Goal: Task Accomplishment & Management: Manage account settings

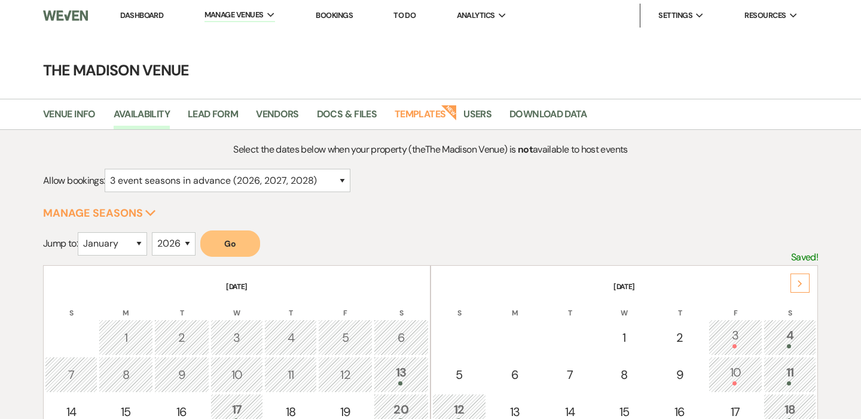
select select "3"
select select "2026"
click at [157, 5] on li "Dashboard" at bounding box center [141, 16] width 55 height 24
click at [157, 11] on link "Dashboard" at bounding box center [141, 15] width 43 height 10
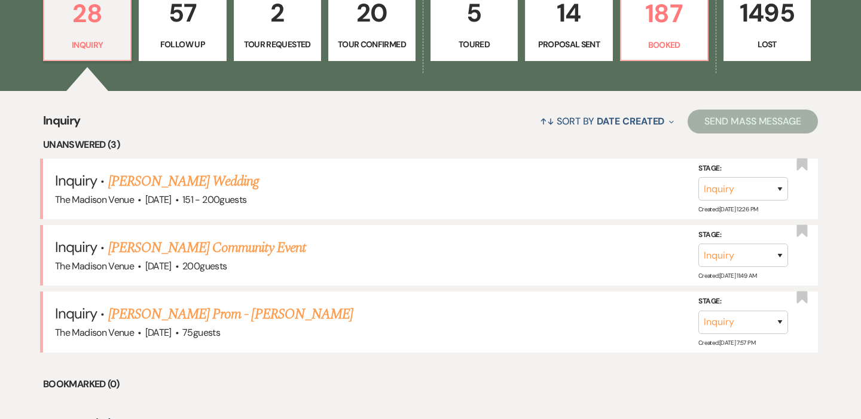
scroll to position [454, 0]
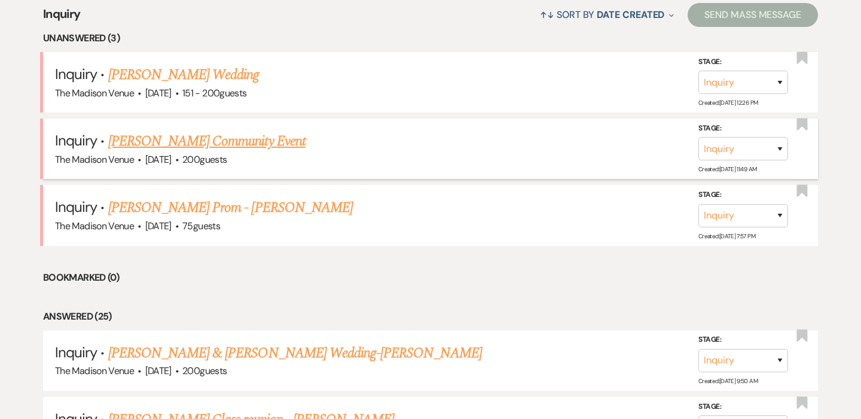
click at [261, 147] on link "[PERSON_NAME] Community Event" at bounding box center [206, 141] width 197 height 22
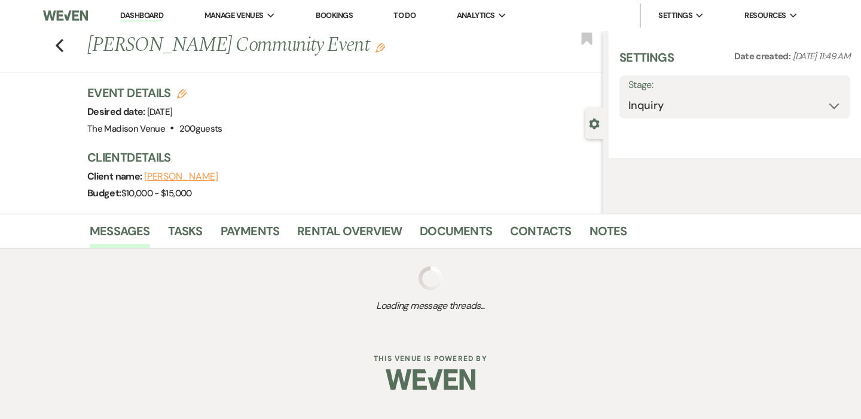
select select "5"
select select "7"
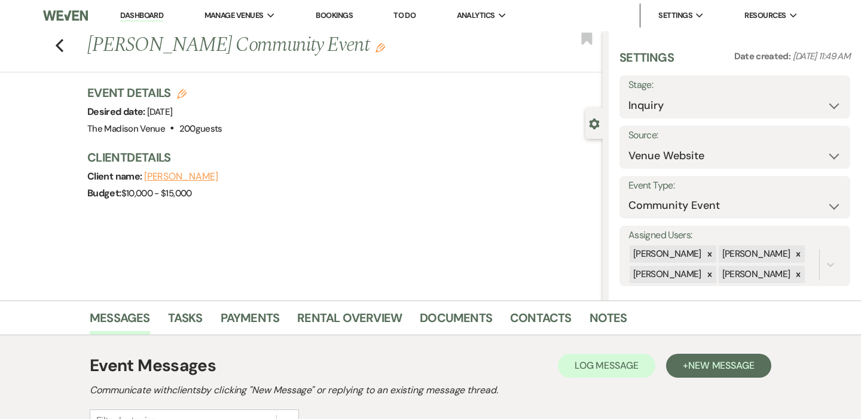
click at [376, 48] on icon "Edit" at bounding box center [381, 48] width 10 height 10
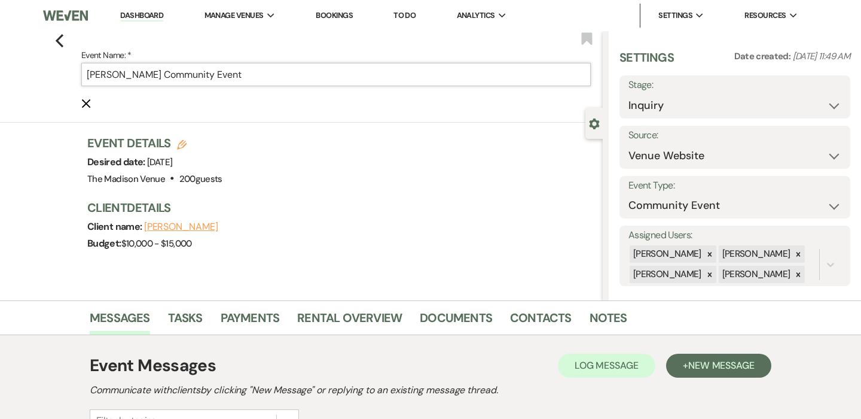
click at [275, 79] on input "[PERSON_NAME] Community Event" at bounding box center [336, 74] width 510 height 23
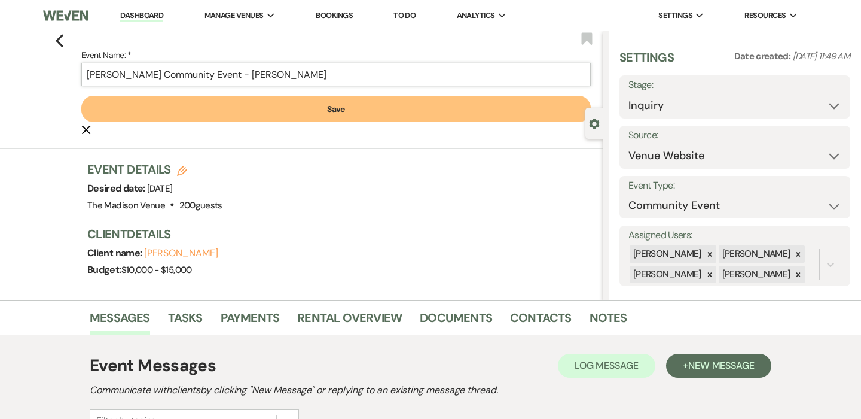
type input "[PERSON_NAME] Community Event - [PERSON_NAME]"
click at [269, 112] on button "Save" at bounding box center [336, 109] width 510 height 26
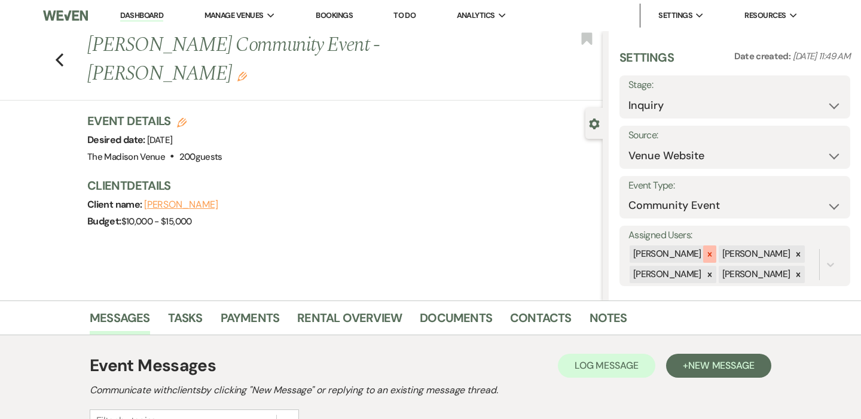
click at [706, 255] on icon at bounding box center [710, 254] width 8 height 8
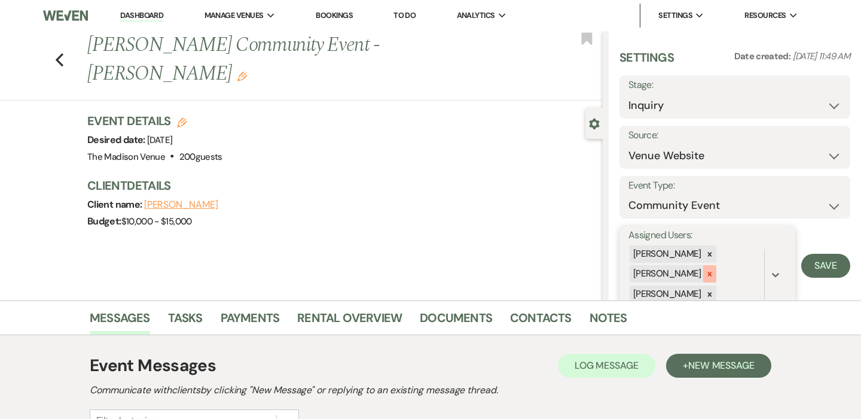
click at [706, 270] on icon at bounding box center [710, 274] width 8 height 8
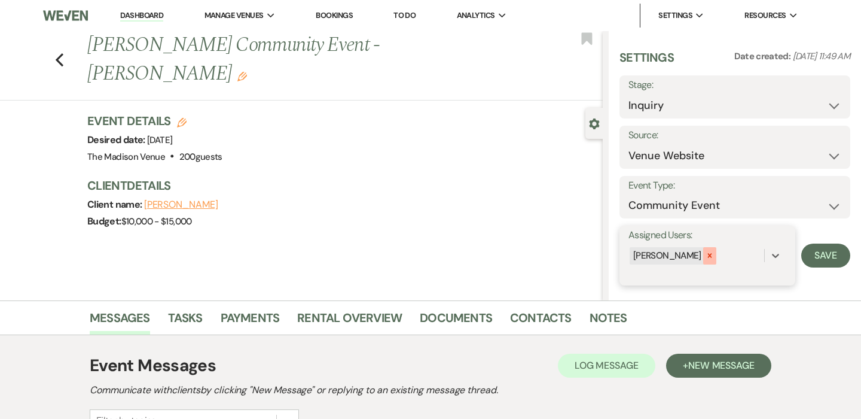
click at [703, 251] on div at bounding box center [709, 255] width 13 height 17
type input "[PERSON_NAME]"
click at [684, 279] on div "[PERSON_NAME]" at bounding box center [708, 286] width 158 height 24
click at [833, 260] on button "Save" at bounding box center [825, 255] width 49 height 24
click at [62, 53] on icon "Previous" at bounding box center [59, 60] width 9 height 14
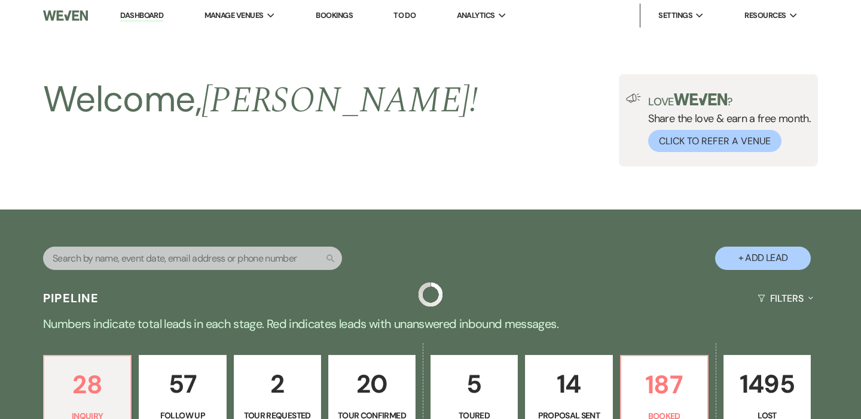
scroll to position [477, 0]
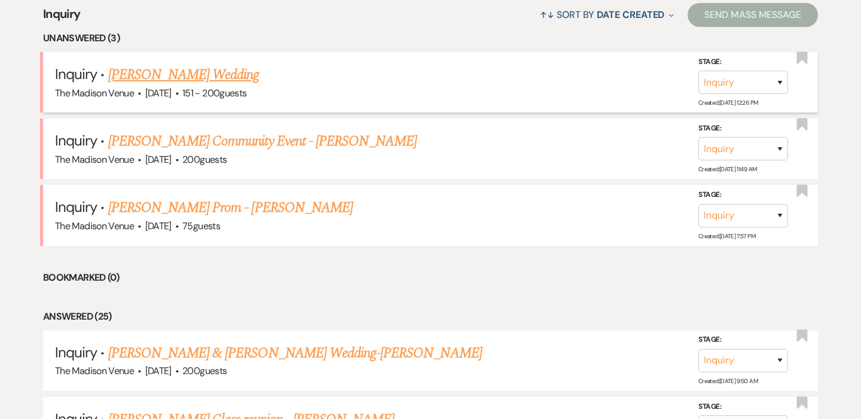
click at [184, 71] on link "[PERSON_NAME] Wedding" at bounding box center [183, 75] width 151 height 22
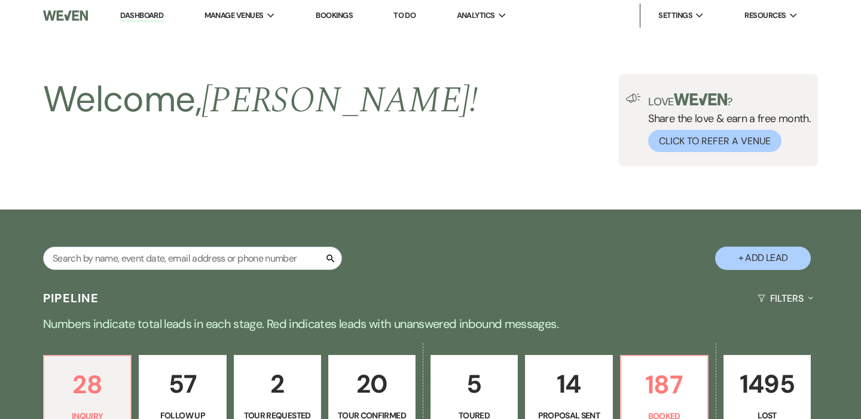
select select "2"
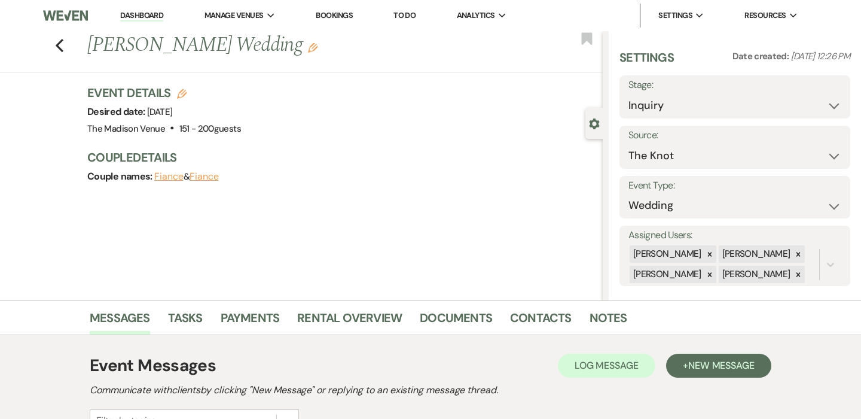
click at [308, 47] on icon "Edit" at bounding box center [313, 48] width 10 height 10
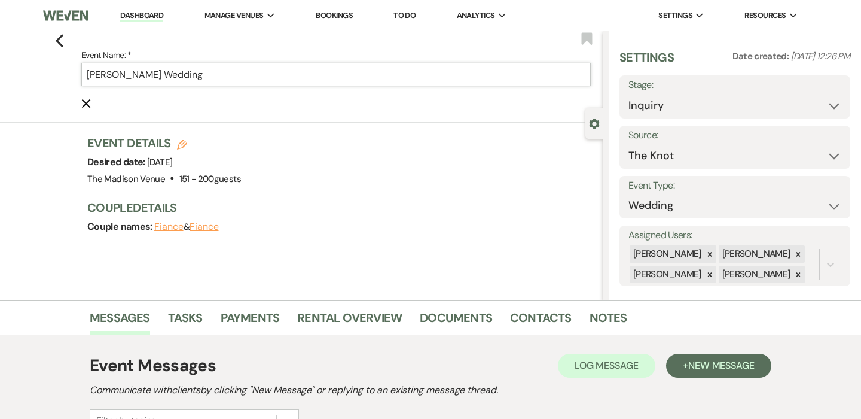
click at [278, 67] on input "[PERSON_NAME] Wedding" at bounding box center [336, 74] width 510 height 23
click at [271, 77] on input "[PERSON_NAME] Wedding" at bounding box center [336, 74] width 510 height 23
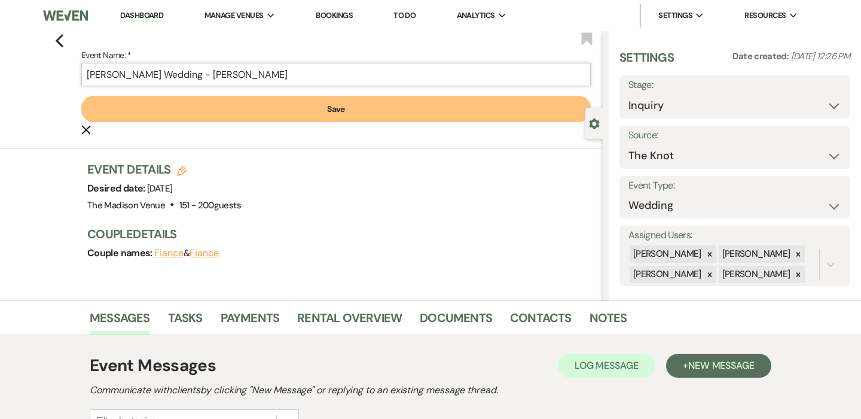
type input "[PERSON_NAME] Wedding - [PERSON_NAME]"
click at [290, 103] on button "Save" at bounding box center [336, 109] width 510 height 26
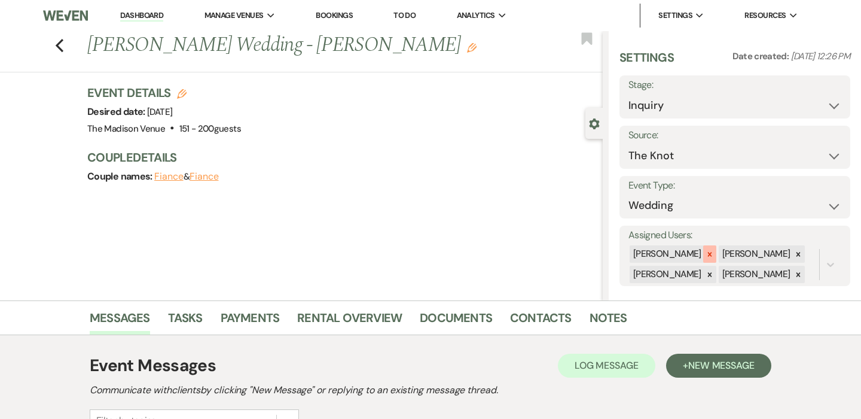
click at [706, 252] on icon at bounding box center [710, 254] width 8 height 8
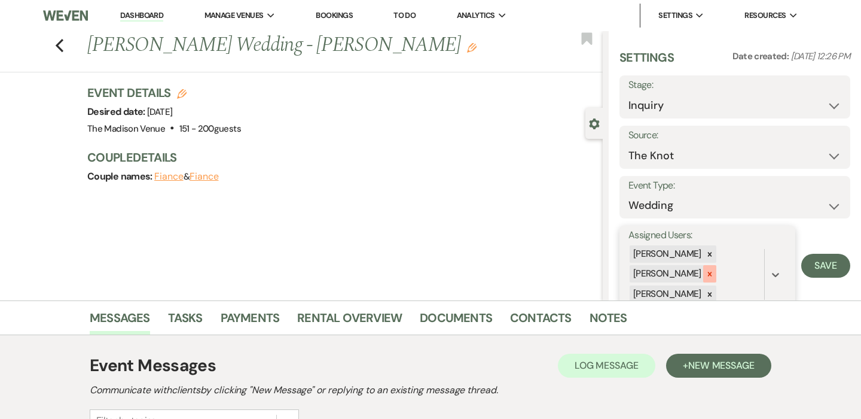
click at [706, 271] on icon at bounding box center [710, 274] width 8 height 8
click at [706, 273] on icon at bounding box center [710, 274] width 8 height 8
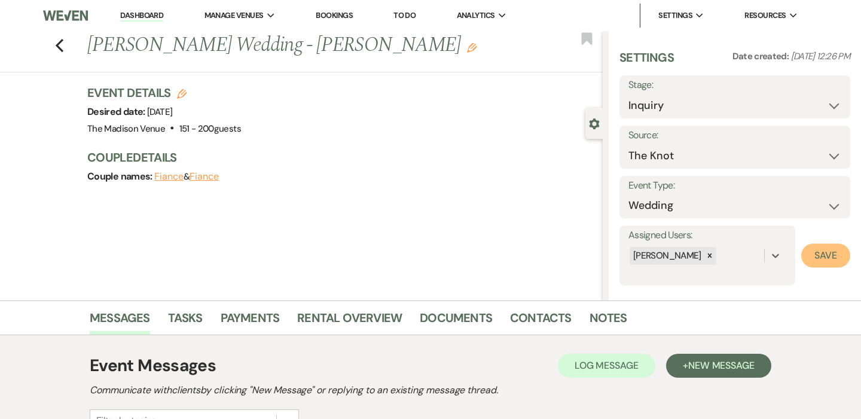
click at [816, 257] on button "Save" at bounding box center [825, 255] width 49 height 24
click at [386, 191] on div "Event Details Edit Desired date: [DATE] Venue: [GEOGRAPHIC_DATA] . 151 - 200 gu…" at bounding box center [345, 140] width 516 height 112
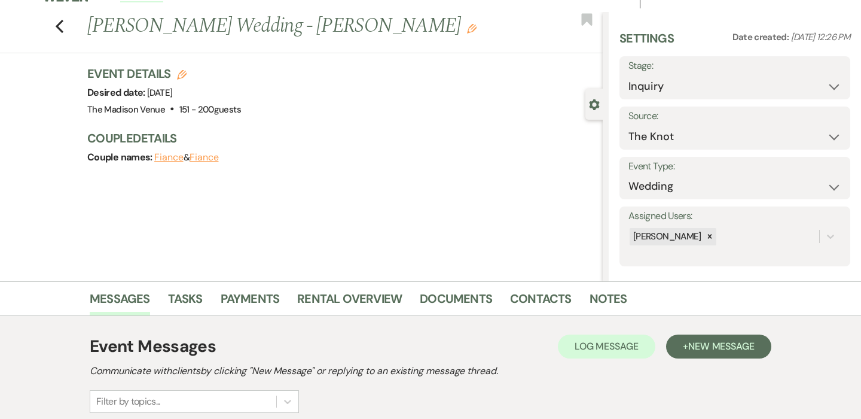
scroll to position [23, 0]
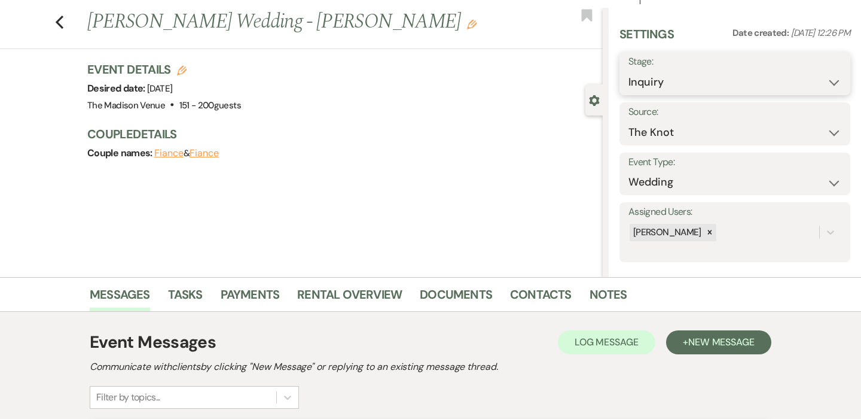
click at [654, 78] on select "Inquiry Follow Up Tour Requested Tour Confirmed Toured Proposal Sent Booked Lost" at bounding box center [735, 82] width 213 height 23
select select "9"
click at [629, 71] on select "Inquiry Follow Up Tour Requested Tour Confirmed Toured Proposal Sent Booked Lost" at bounding box center [735, 82] width 213 height 23
click at [809, 77] on button "Save" at bounding box center [826, 74] width 47 height 24
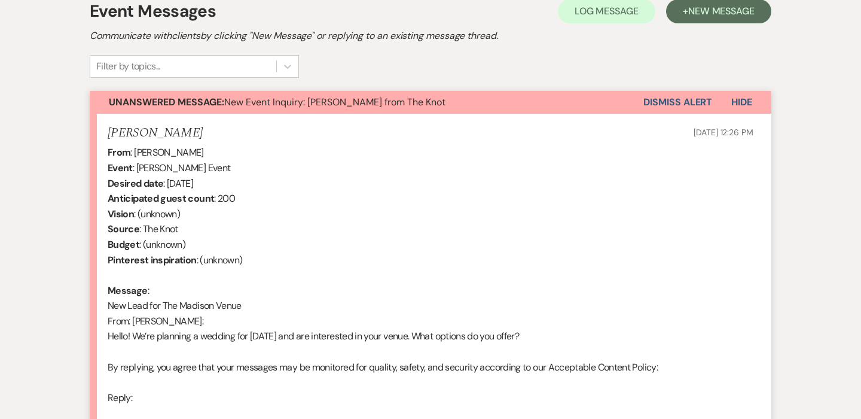
scroll to position [338, 0]
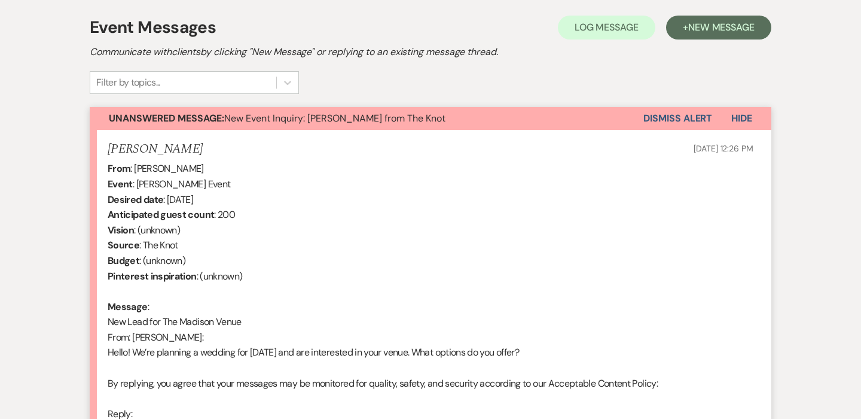
click at [687, 126] on button "Dismiss Alert" at bounding box center [678, 118] width 69 height 23
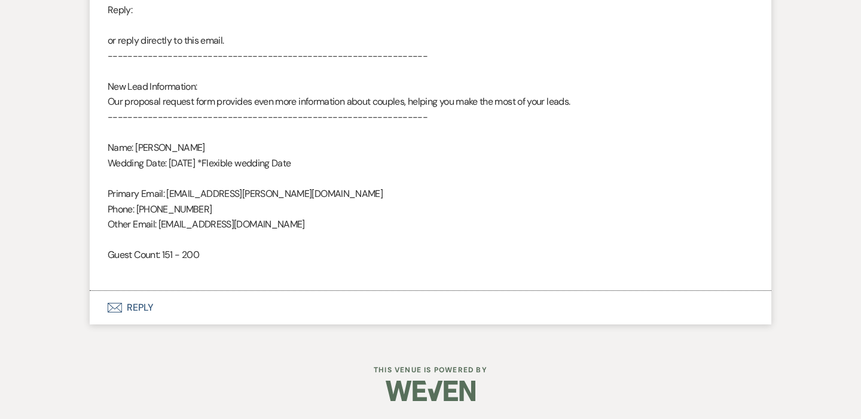
click at [199, 309] on button "Envelope Reply" at bounding box center [431, 307] width 682 height 33
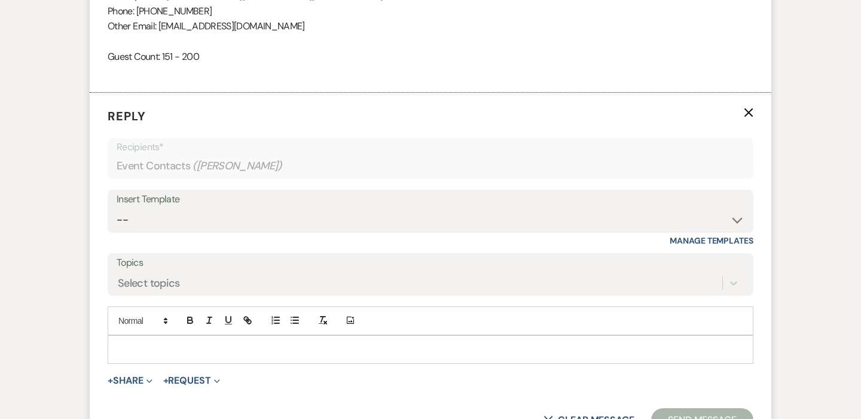
scroll to position [946, 0]
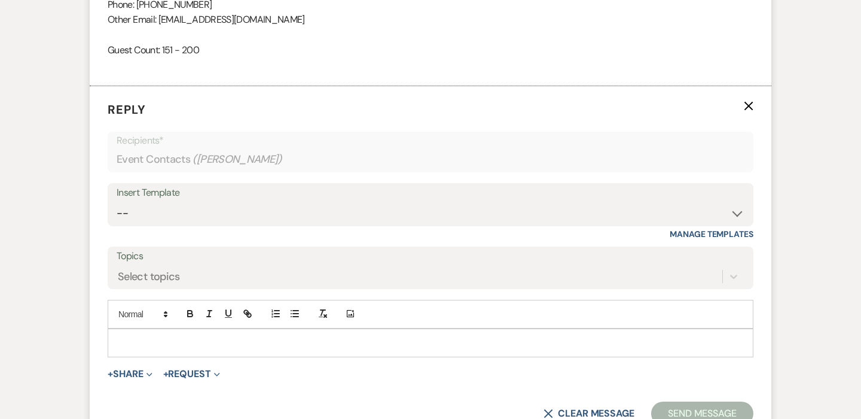
click at [161, 364] on form "Reply X Recipients* Event Contacts ( [PERSON_NAME] ) Insert Template -- Weven P…" at bounding box center [431, 263] width 682 height 354
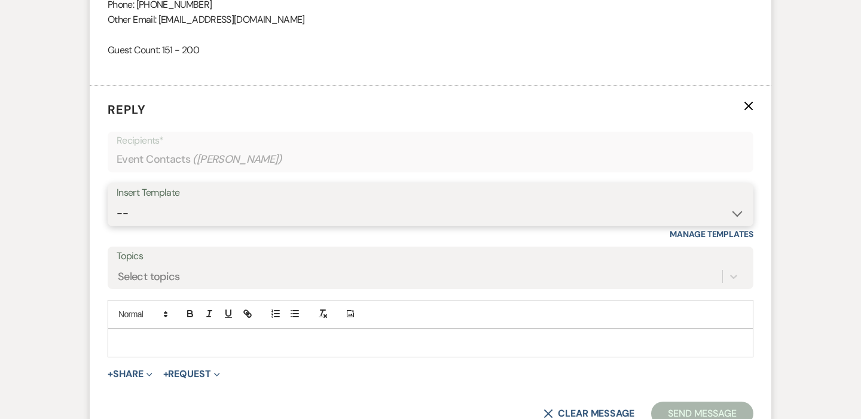
click at [168, 215] on select "-- Weven Planning Portal Introduction (Booked Events) Corporate Lead Follow Up …" at bounding box center [431, 213] width 628 height 23
select select "4626"
click at [117, 202] on select "-- Weven Planning Portal Introduction (Booked Events) Corporate Lead Follow Up …" at bounding box center [431, 213] width 628 height 23
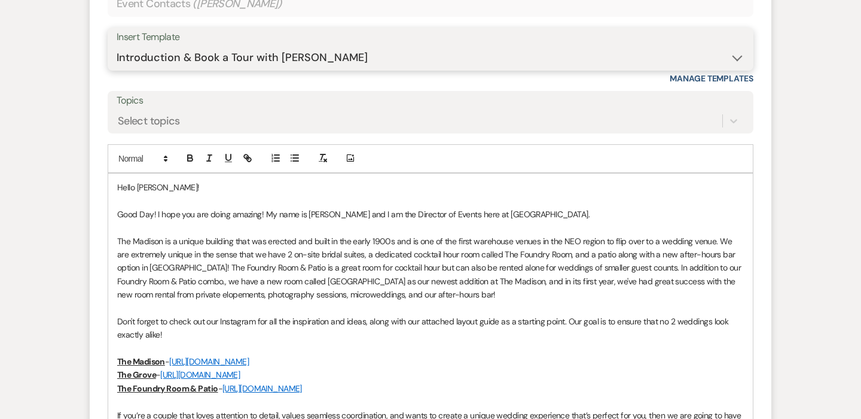
scroll to position [1125, 0]
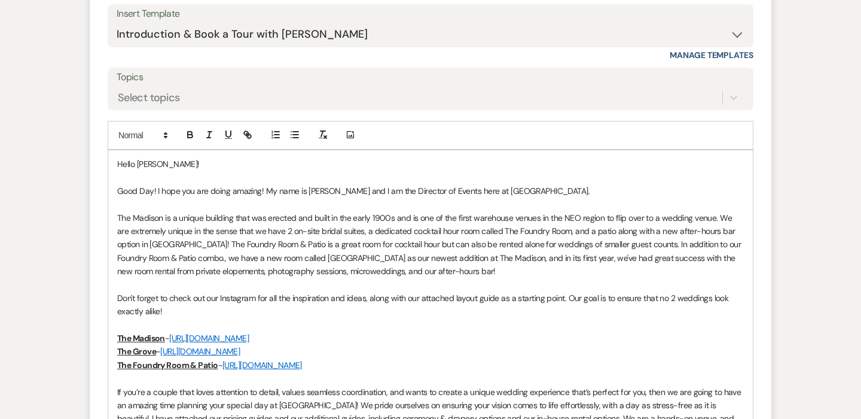
drag, startPoint x: 116, startPoint y: 210, endPoint x: 179, endPoint y: 288, distance: 100.3
click at [394, 270] on p "The Madison is a unique building that was erected and built in the early 1900s …" at bounding box center [430, 244] width 627 height 67
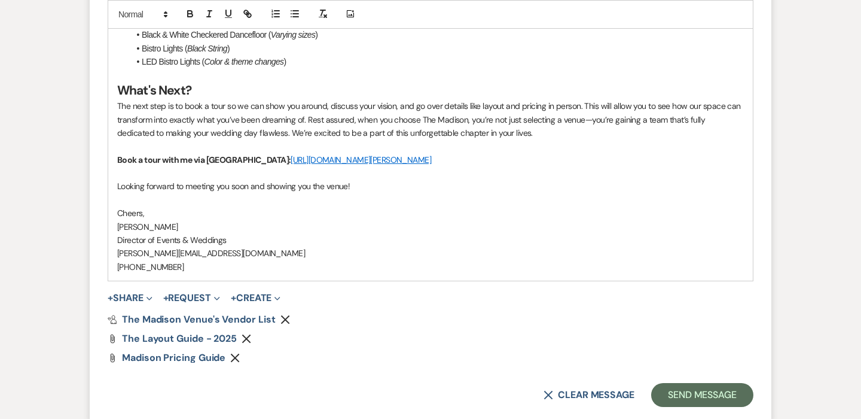
scroll to position [1696, 0]
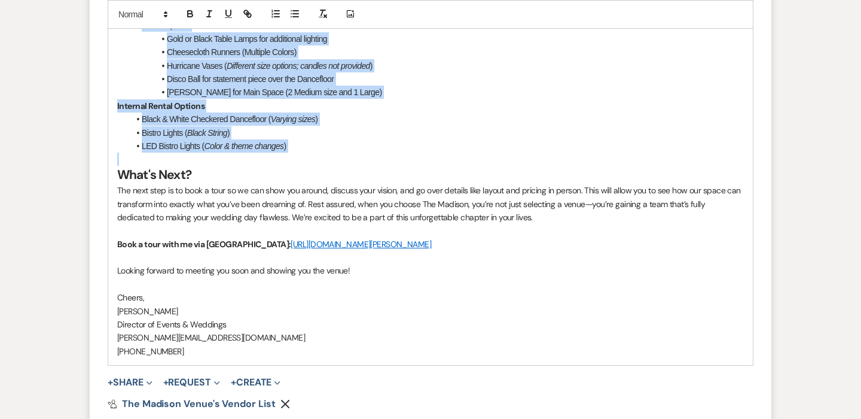
drag, startPoint x: 117, startPoint y: 202, endPoint x: 296, endPoint y: 152, distance: 186.3
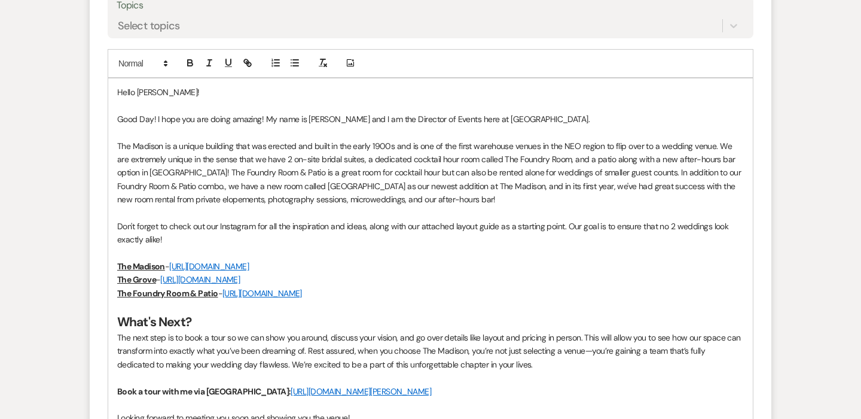
scroll to position [1196, 0]
click at [154, 118] on p "Good Day! I hope you are doing amazing! My name is [PERSON_NAME] and I am the D…" at bounding box center [430, 119] width 627 height 13
click at [351, 118] on p "Good afternoon and happy [DATE]!! I hope you are doing amazing! My name is [PER…" at bounding box center [430, 119] width 627 height 13
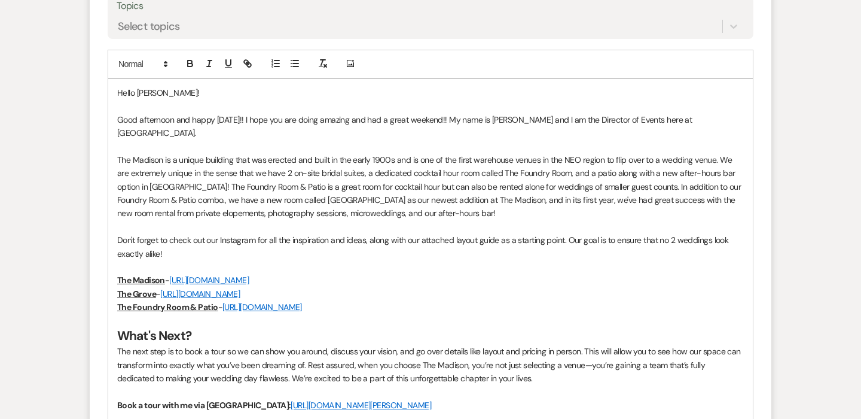
click at [290, 126] on p "Good afternoon and happy [DATE]!! I hope you are doing amazing and had a great …" at bounding box center [430, 126] width 627 height 27
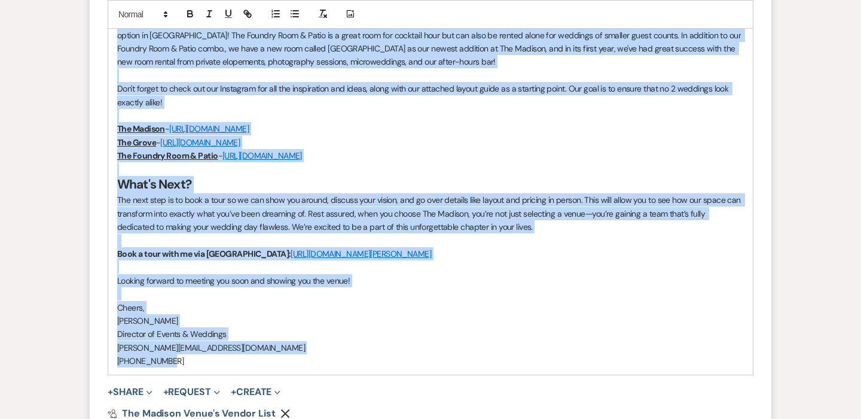
scroll to position [1430, 0]
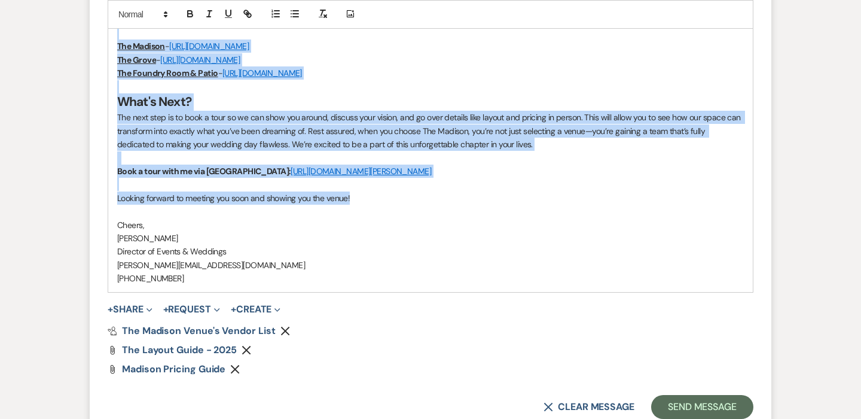
drag, startPoint x: 115, startPoint y: 156, endPoint x: 356, endPoint y: 198, distance: 244.2
click at [356, 198] on div "Hello [PERSON_NAME]! Good afternoon and happy [DATE]!! I hope you are doing ama…" at bounding box center [430, 68] width 645 height 447
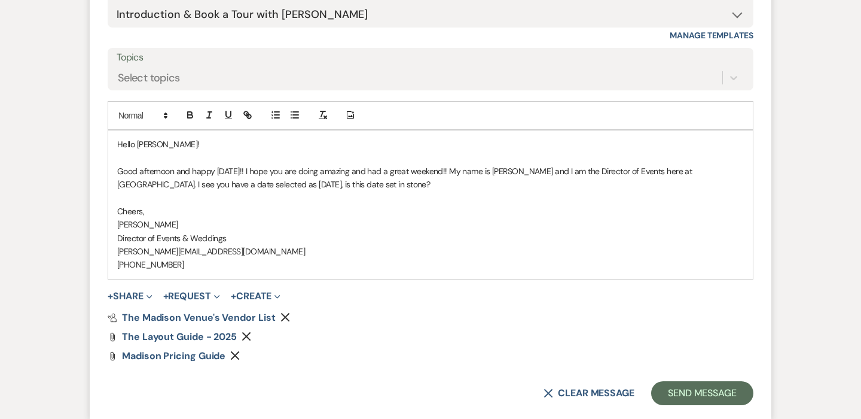
scroll to position [1118, 0]
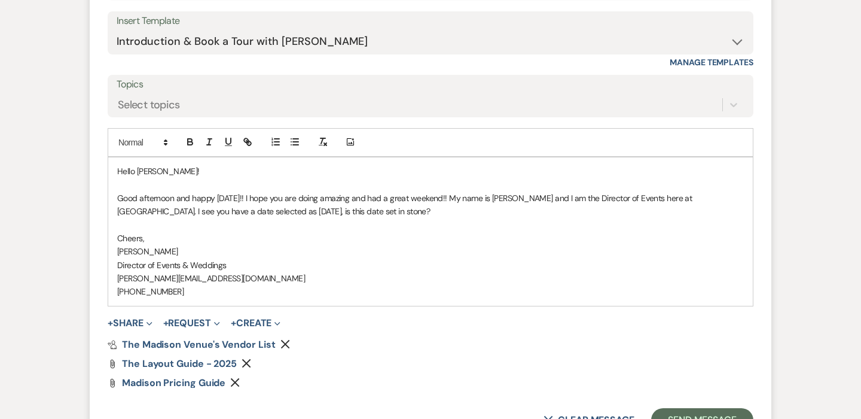
click at [548, 196] on p "Good afternoon and happy [DATE]!! I hope you are doing amazing and had a great …" at bounding box center [430, 204] width 627 height 27
click at [294, 214] on p "Good afternoon and happy [DATE]!! I hope you are doing amazing and had a great …" at bounding box center [430, 204] width 627 height 27
click at [382, 209] on p "Good afternoon and happy [DATE]!! I hope you are doing amazing and had a great …" at bounding box center [430, 204] width 627 height 27
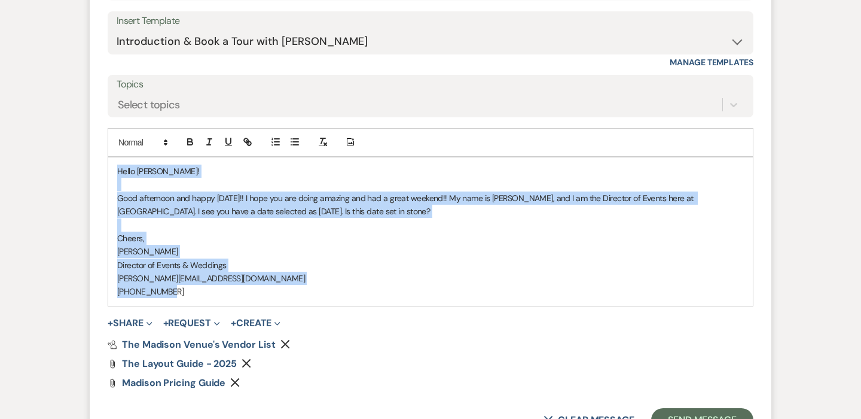
drag, startPoint x: 115, startPoint y: 166, endPoint x: 180, endPoint y: 286, distance: 137.0
click at [180, 286] on div "Hello [PERSON_NAME]! Good afternoon and happy [DATE]!! I hope you are doing ama…" at bounding box center [430, 231] width 645 height 148
copy div "Hello [PERSON_NAME]! Good afternoon and happy [DATE]!! I hope you are doing ama…"
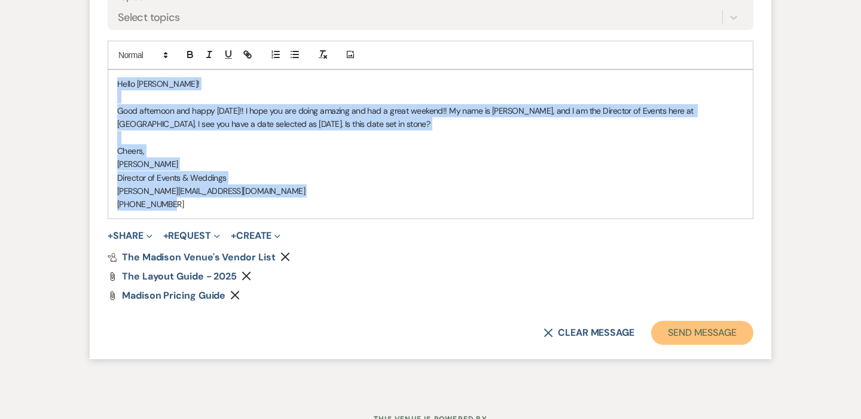
click at [696, 331] on button "Send Message" at bounding box center [702, 333] width 102 height 24
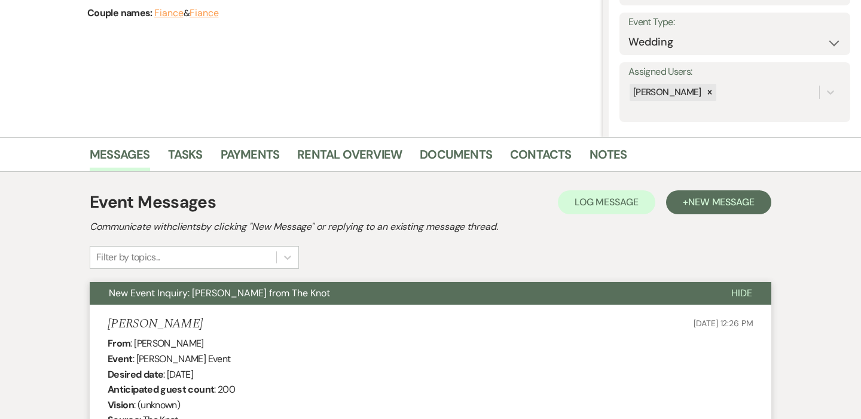
scroll to position [0, 0]
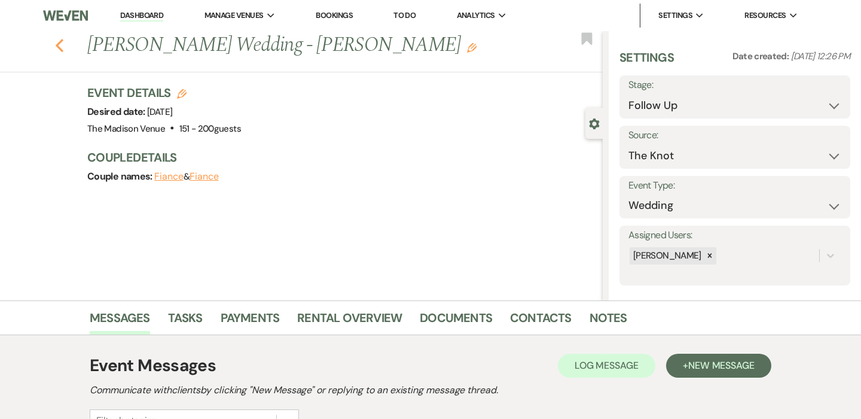
click at [56, 43] on icon "Previous" at bounding box center [59, 45] width 9 height 14
select select "9"
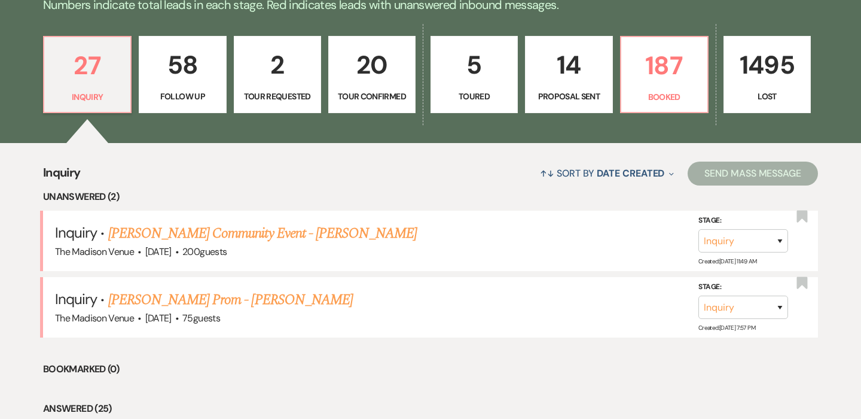
scroll to position [318, 0]
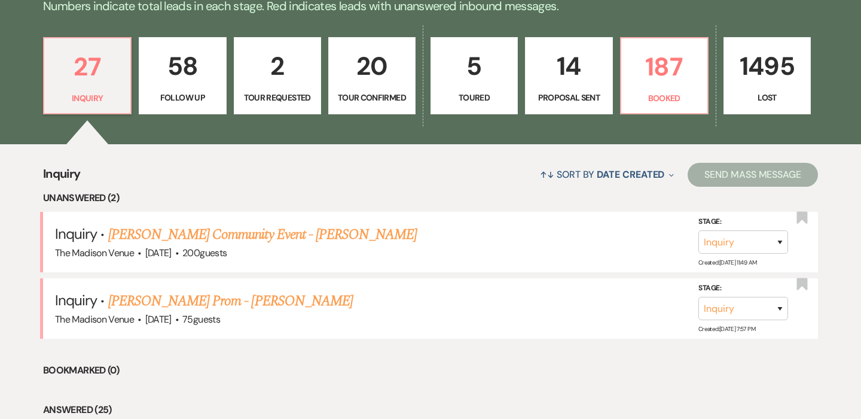
click at [200, 114] on div "27 Inquiry 58 Follow Up 2 Tour Requested 20 Tour Confirmed 5 Toured 14 Proposal…" at bounding box center [430, 84] width 861 height 122
click at [200, 95] on p "Follow Up" at bounding box center [183, 97] width 72 height 13
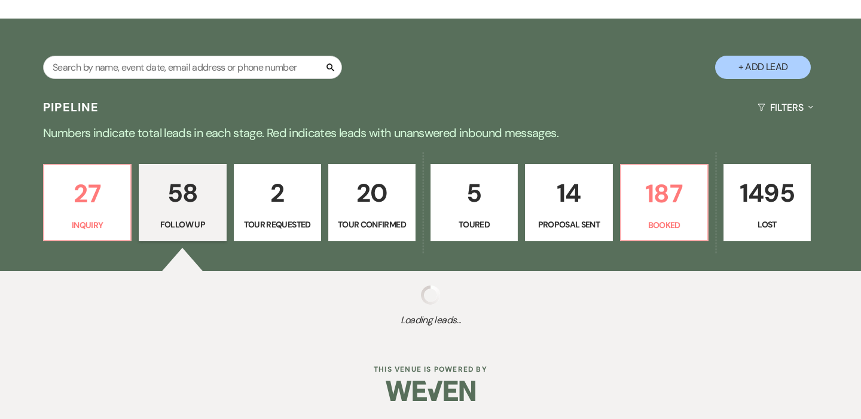
select select "9"
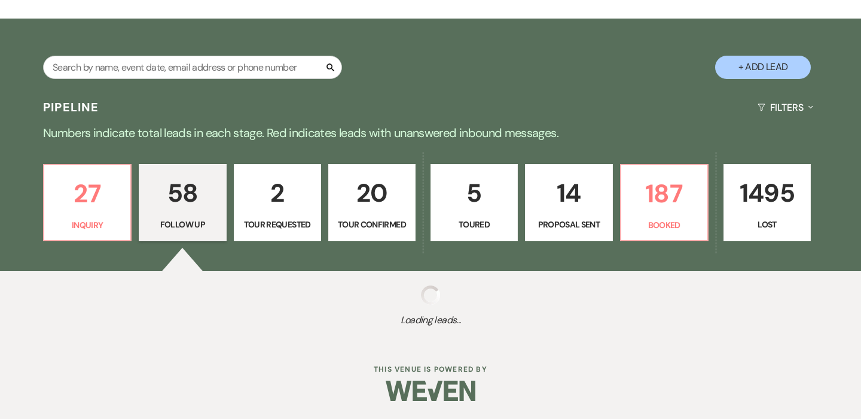
select select "9"
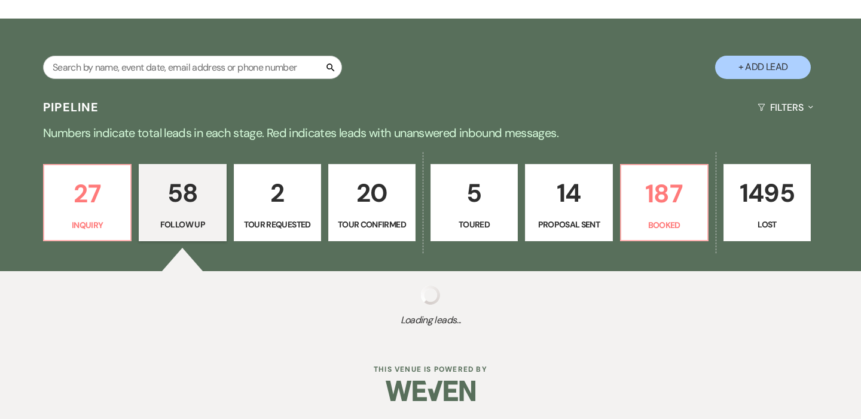
select select "9"
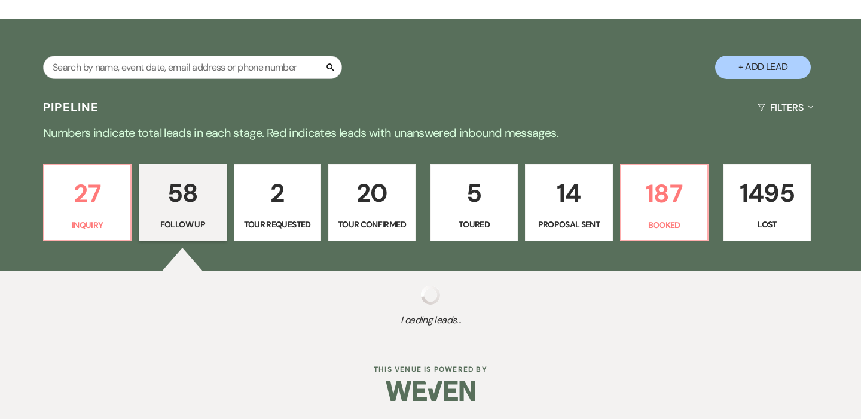
select select "9"
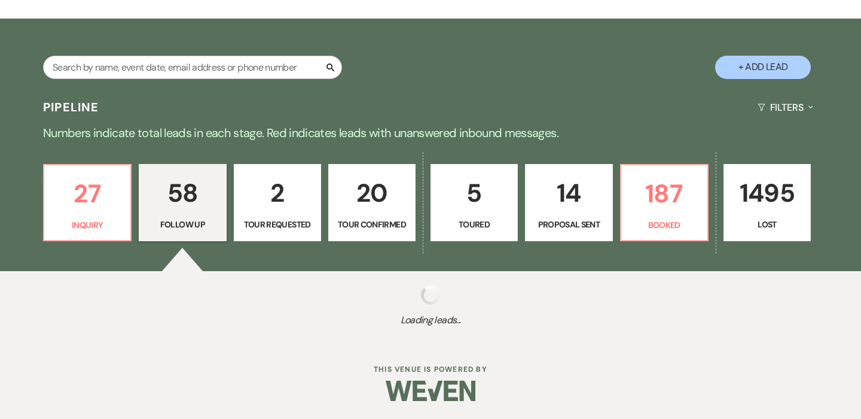
select select "9"
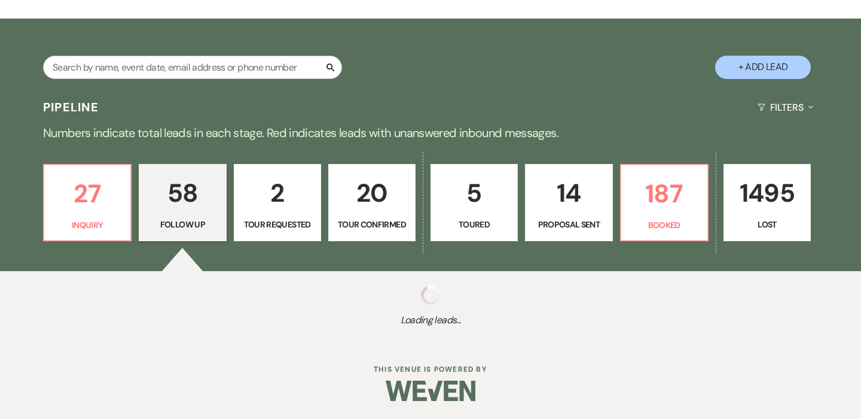
select select "9"
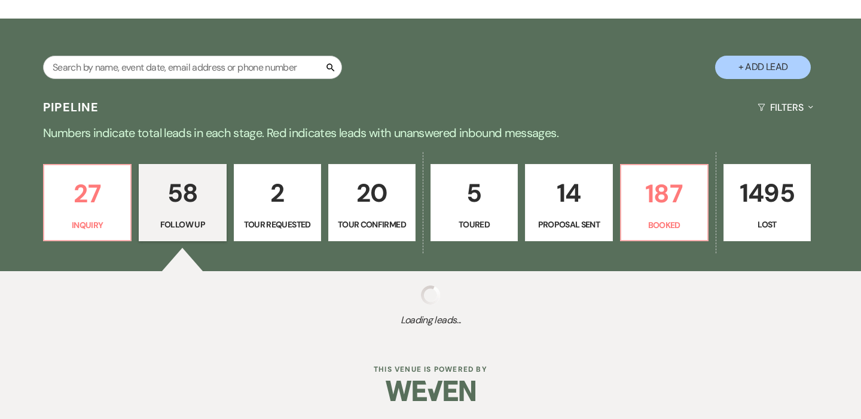
select select "9"
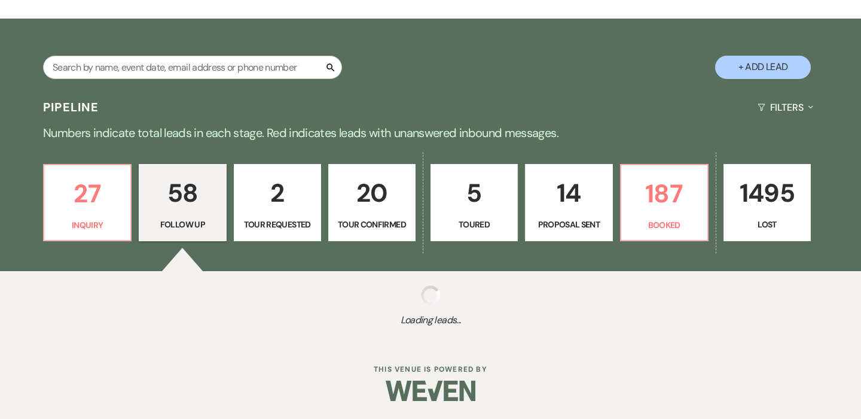
select select "9"
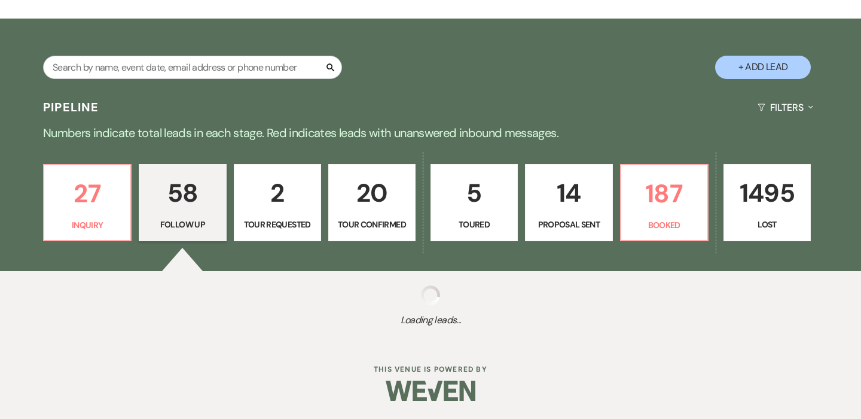
select select "9"
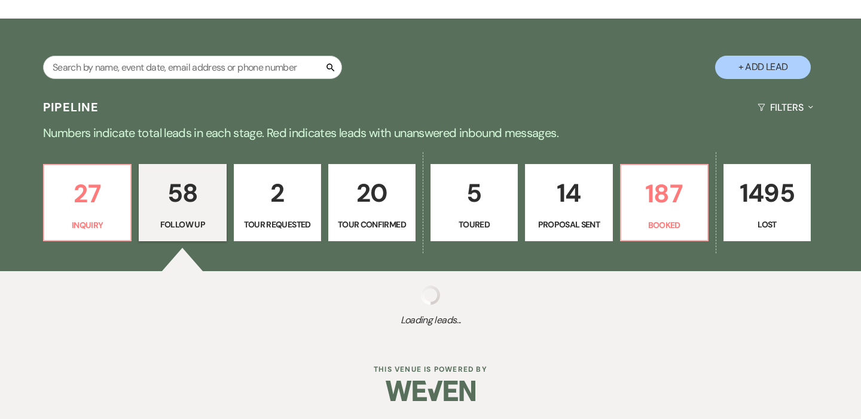
select select "9"
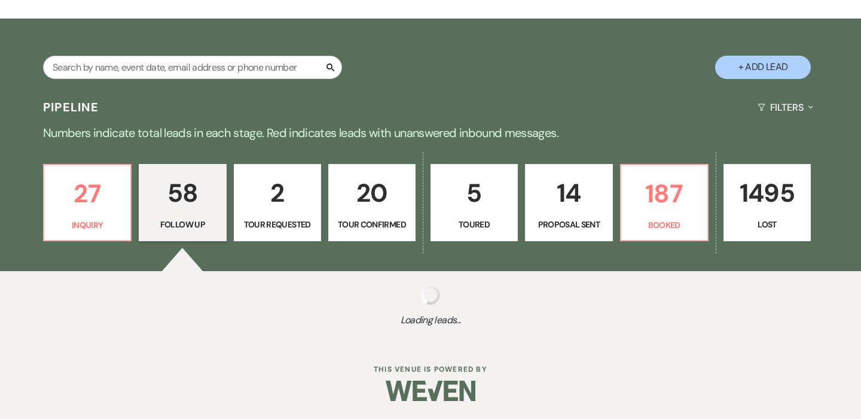
select select "9"
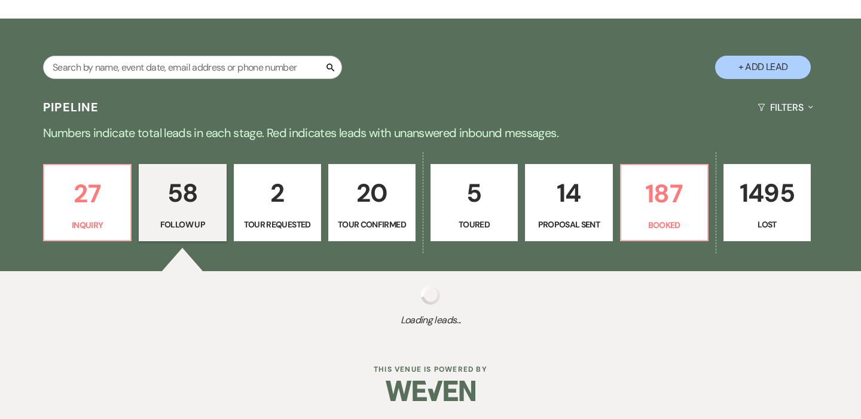
select select "9"
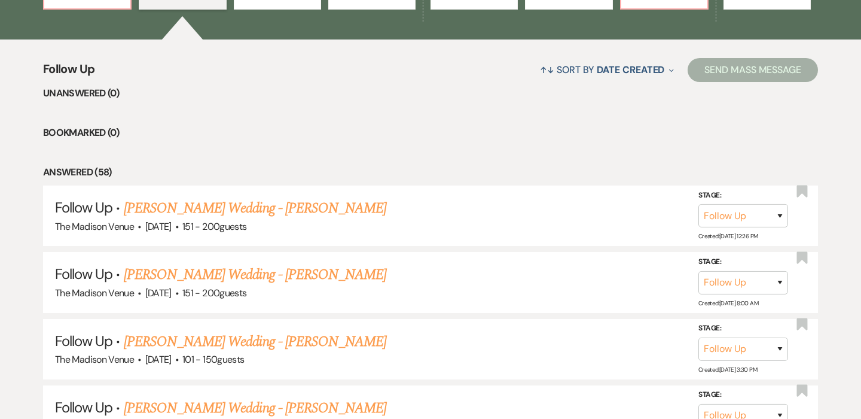
scroll to position [462, 0]
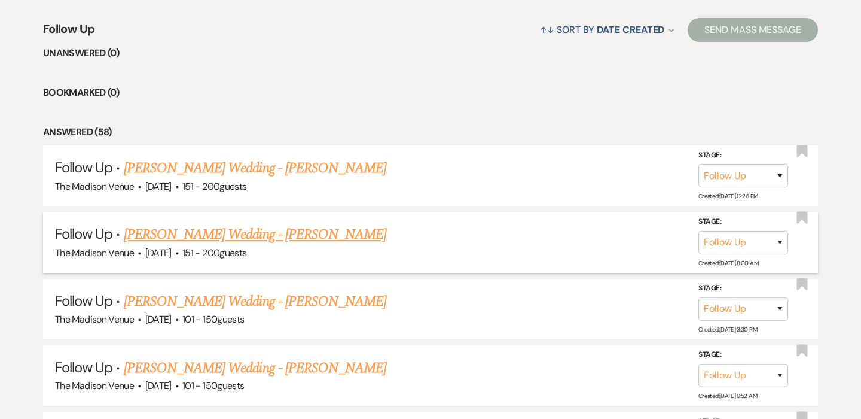
click at [251, 237] on link "[PERSON_NAME] Wedding - [PERSON_NAME]" at bounding box center [255, 235] width 263 height 22
select select "9"
select select "2"
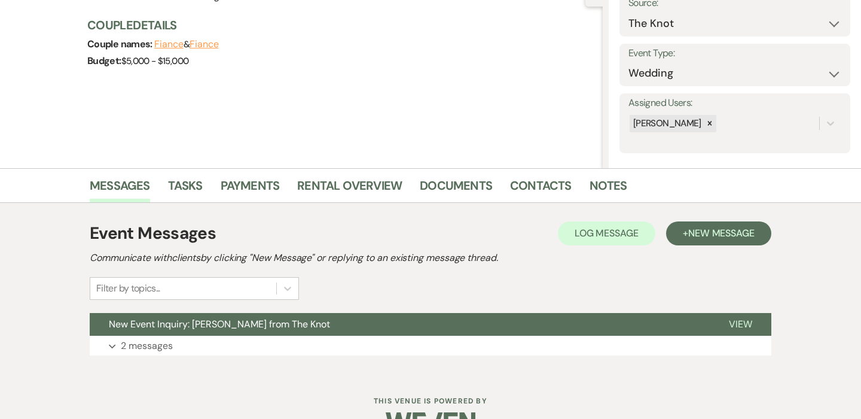
scroll to position [164, 0]
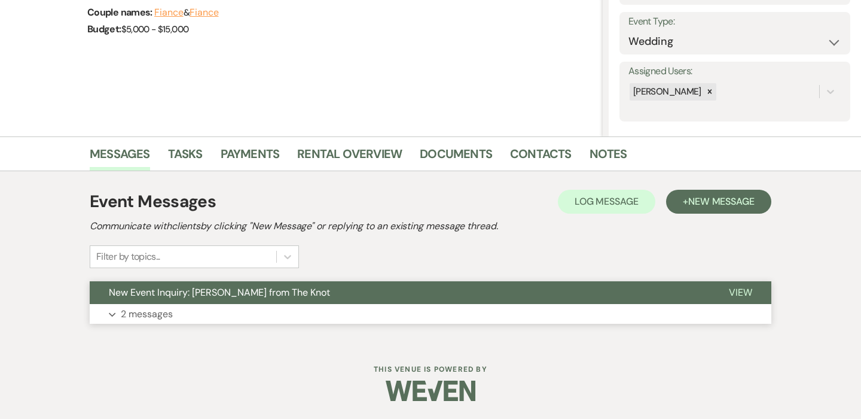
click at [226, 298] on span "New Event Inquiry: [PERSON_NAME] from The Knot" at bounding box center [219, 292] width 221 height 13
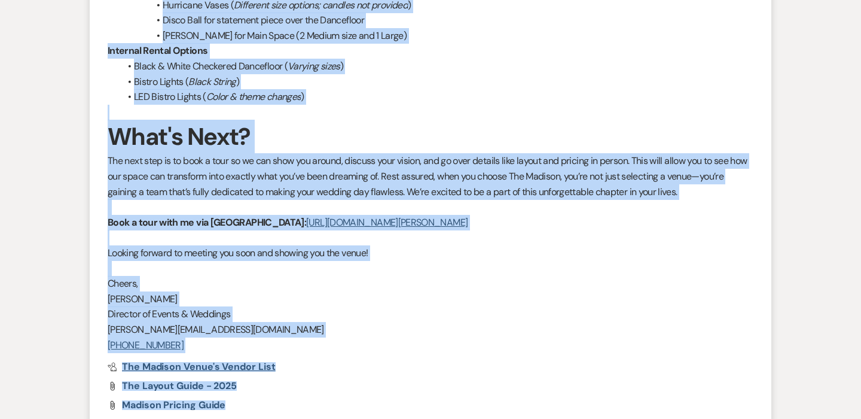
scroll to position [1824, 0]
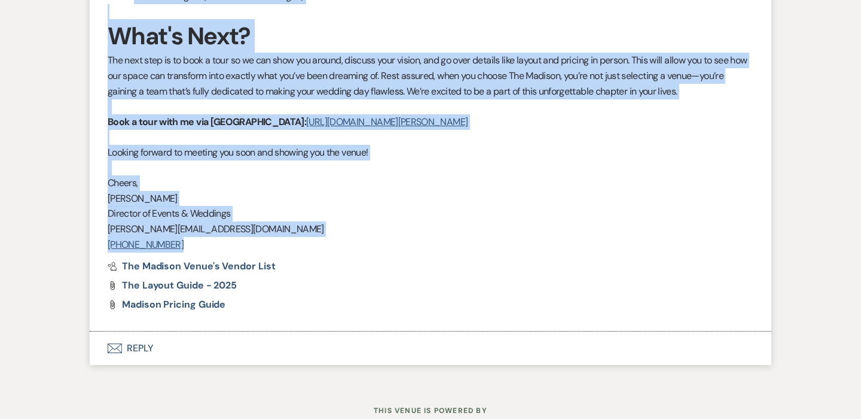
drag, startPoint x: 109, startPoint y: 145, endPoint x: 231, endPoint y: 254, distance: 163.1
copy div "Lorem Ipsum! Dolo sitamet con adipi Elitse! D eius tem inc utlab etdolor mag al…"
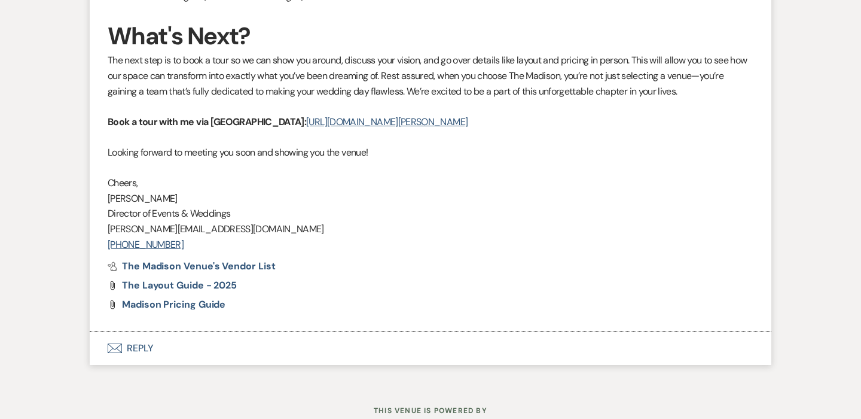
select select "9"
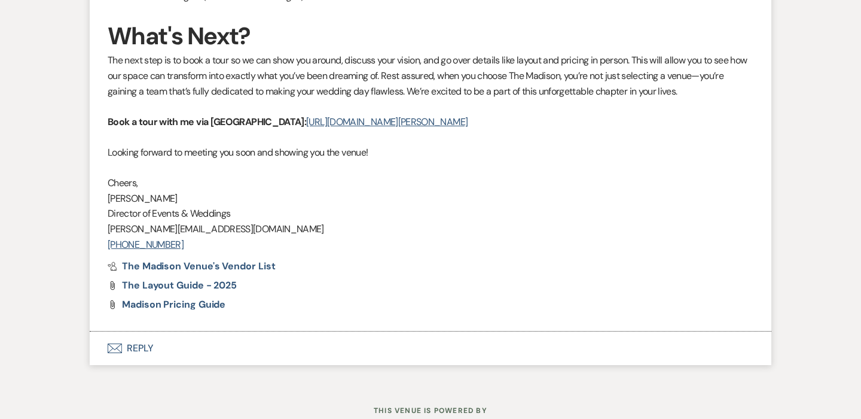
select select "9"
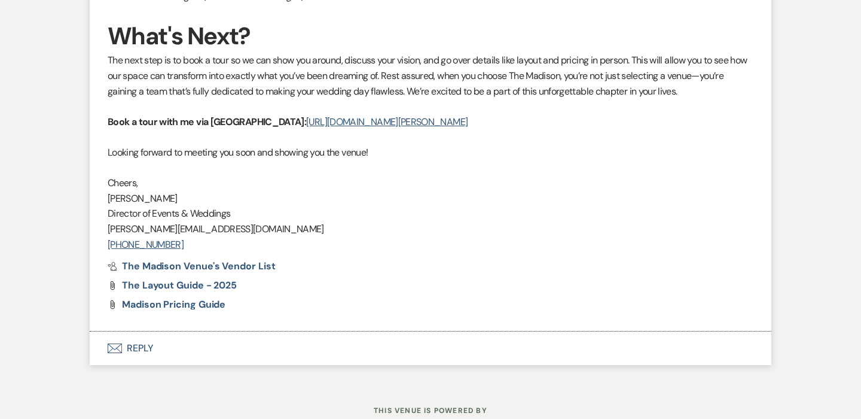
select select "9"
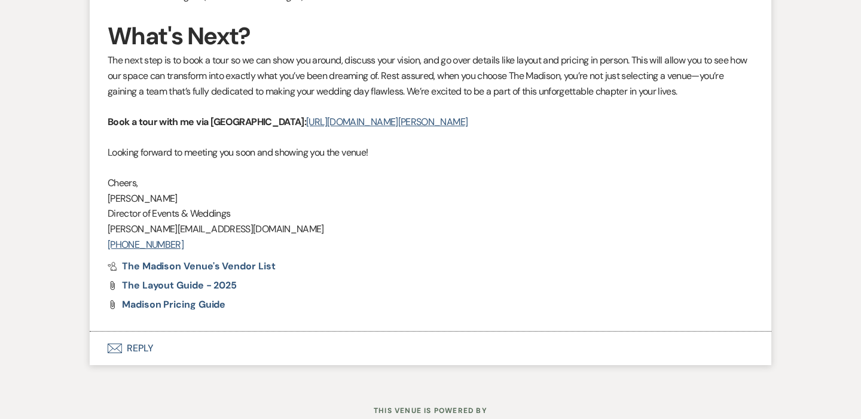
select select "9"
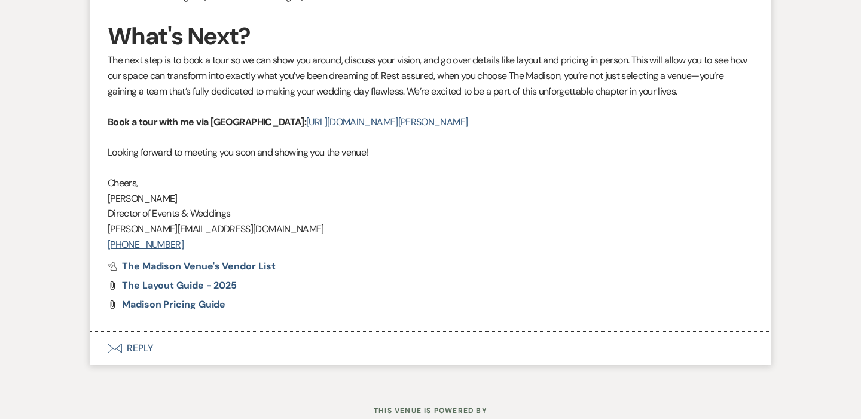
select select "9"
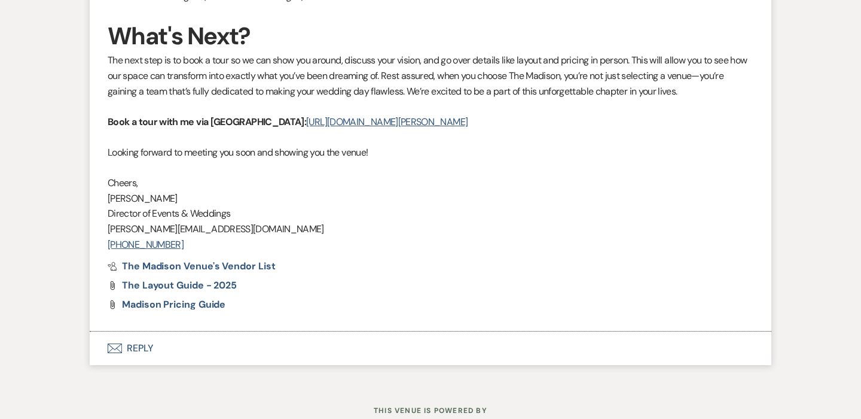
select select "9"
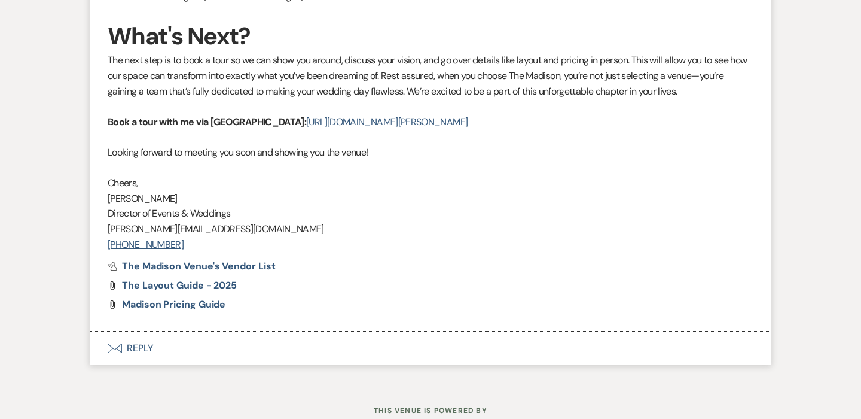
select select "9"
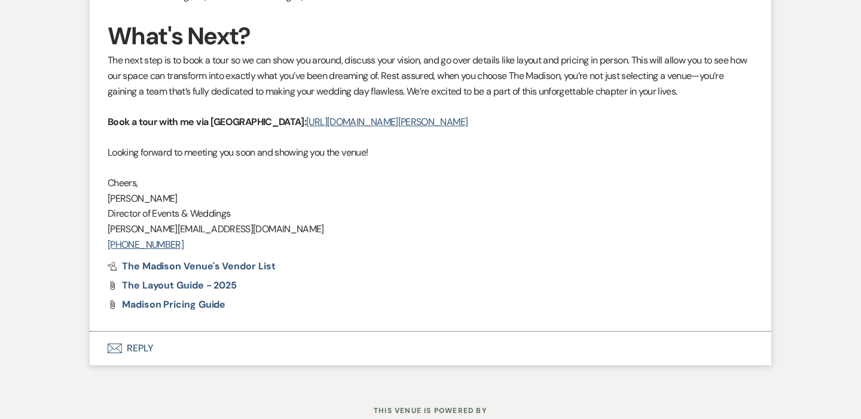
select select "9"
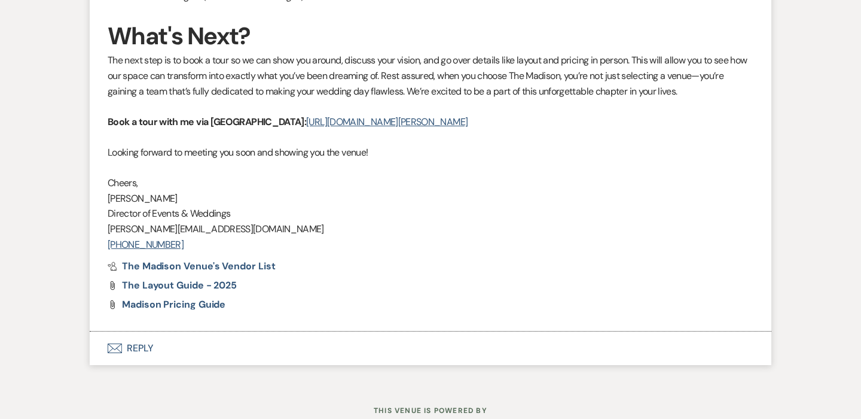
select select "9"
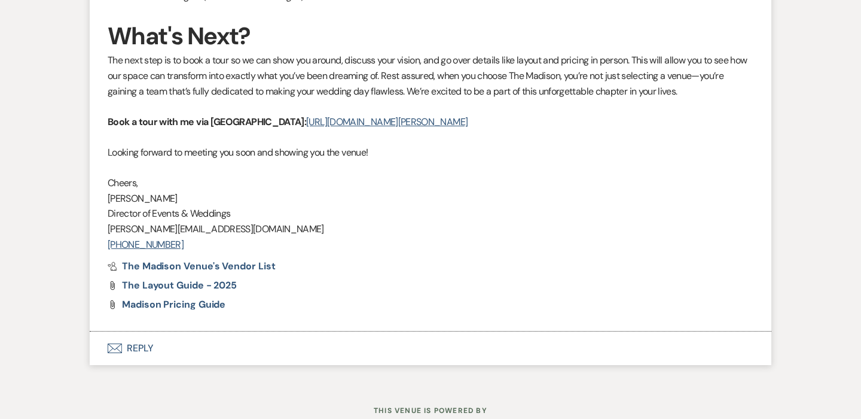
select select "9"
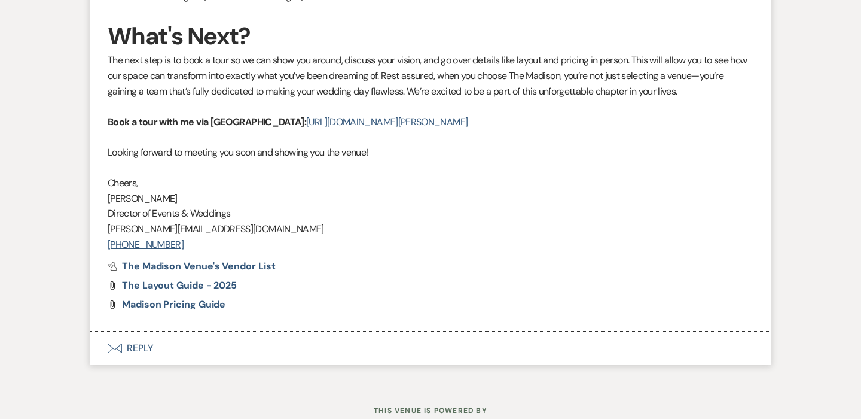
select select "9"
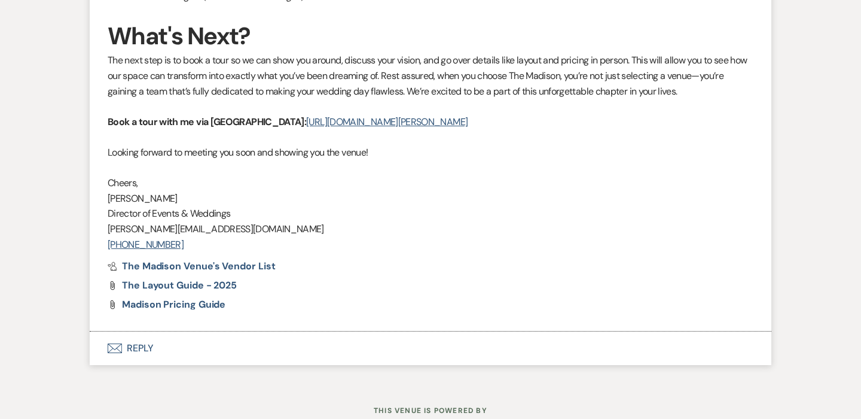
select select "9"
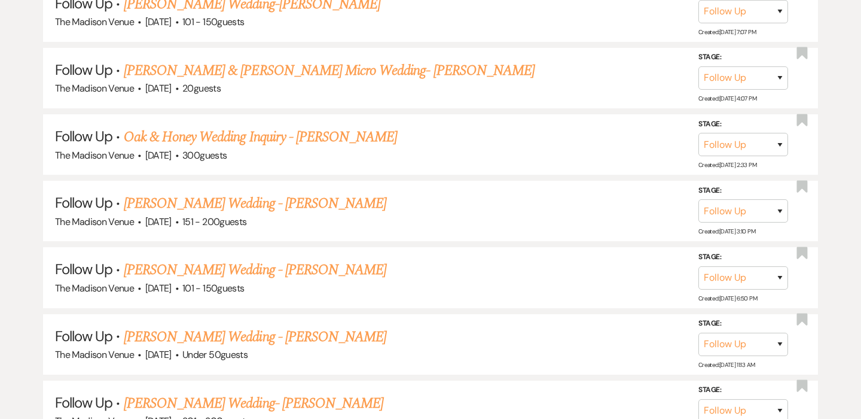
scroll to position [462, 0]
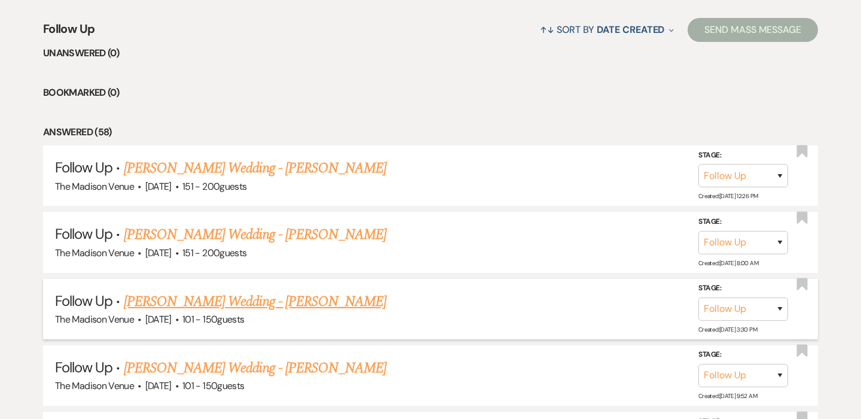
click at [182, 294] on link "[PERSON_NAME] Wedding - [PERSON_NAME]" at bounding box center [255, 302] width 263 height 22
select select "9"
select select "2"
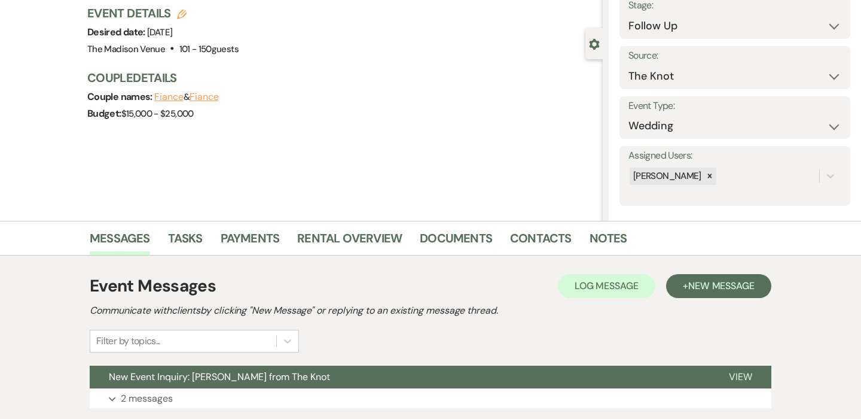
scroll to position [164, 0]
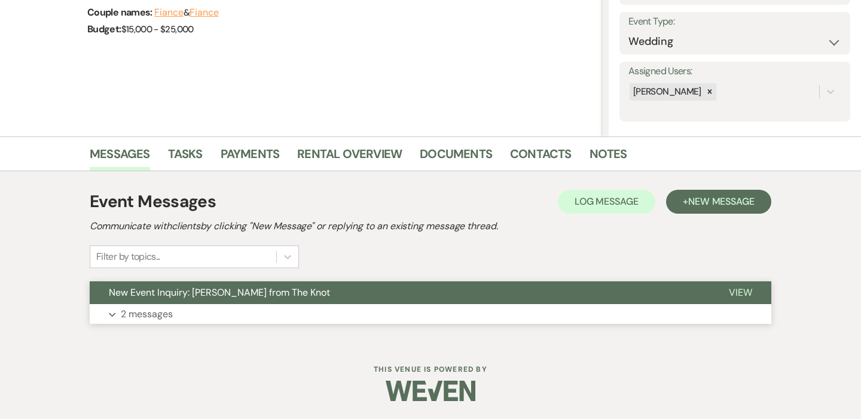
click at [234, 311] on button "Expand 2 messages" at bounding box center [431, 314] width 682 height 20
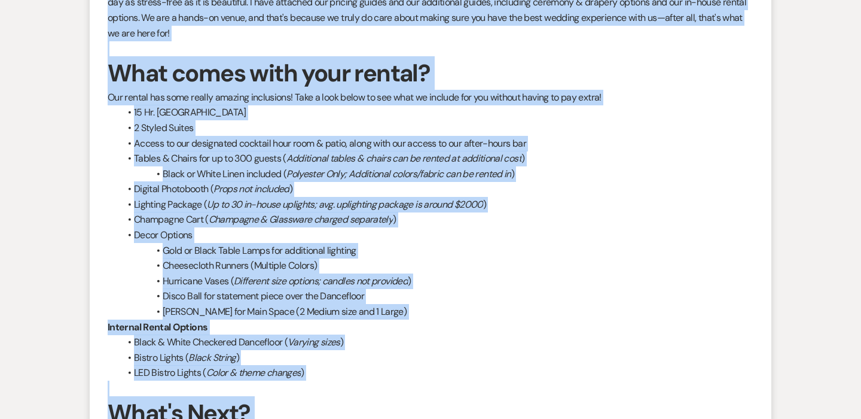
scroll to position [1734, 0]
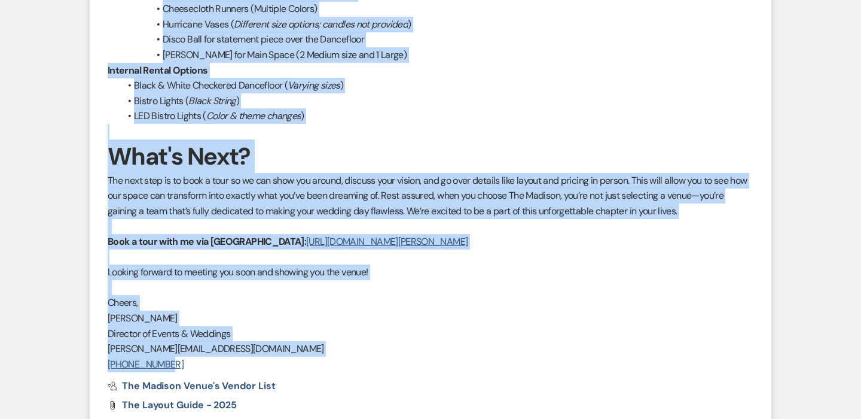
drag, startPoint x: 108, startPoint y: 45, endPoint x: 211, endPoint y: 361, distance: 332.1
copy div "Lorem Ipsumdol! Sita consect adi elits Doeius!!! T inci utl etd magna aliquae a…"
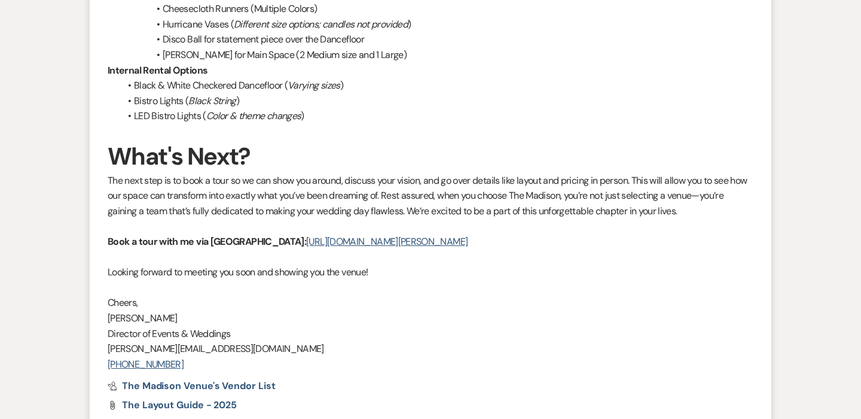
click at [134, 114] on span at bounding box center [134, 116] width 0 height 16
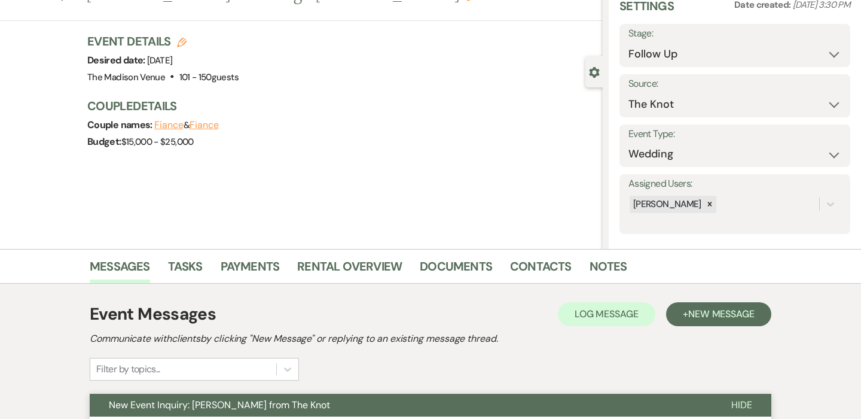
scroll to position [0, 0]
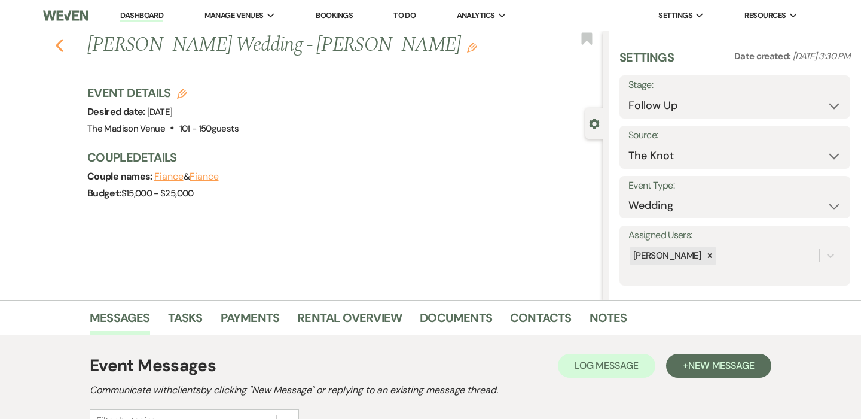
click at [63, 43] on icon "Previous" at bounding box center [59, 45] width 9 height 14
select select "9"
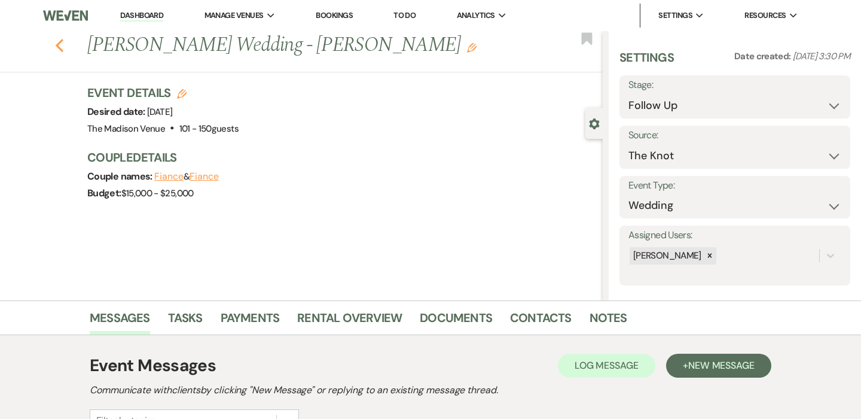
select select "9"
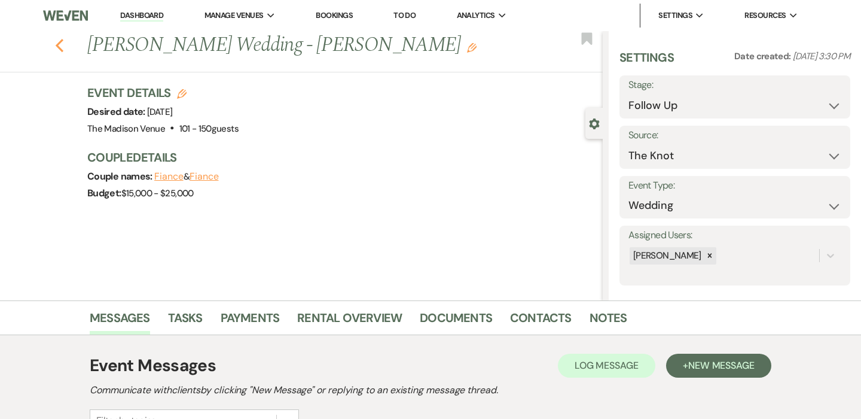
select select "9"
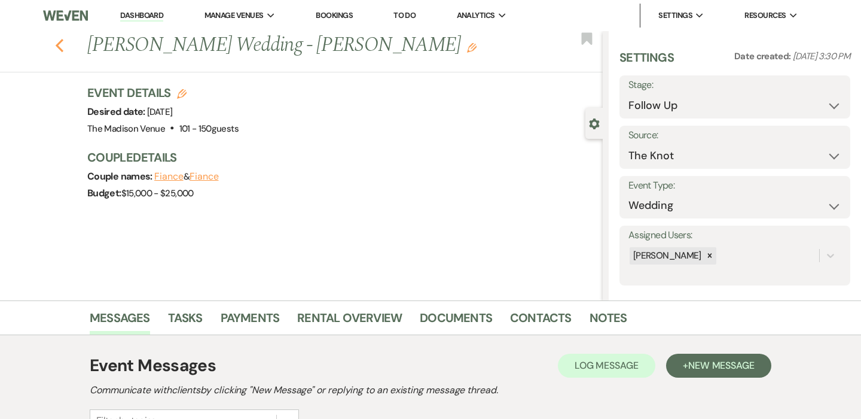
select select "9"
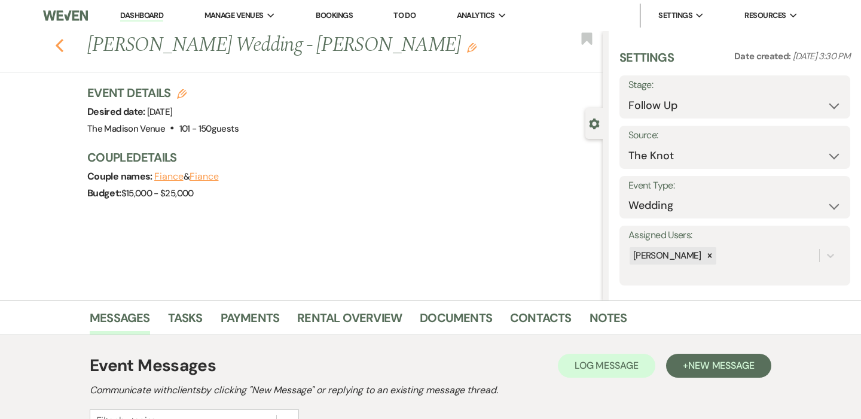
select select "9"
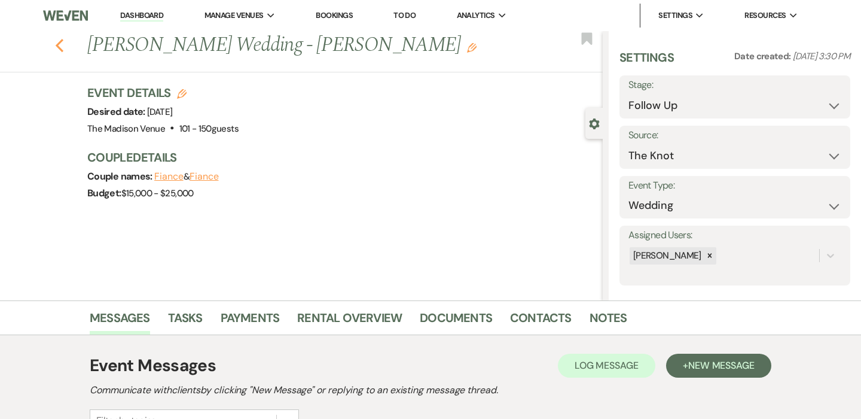
select select "9"
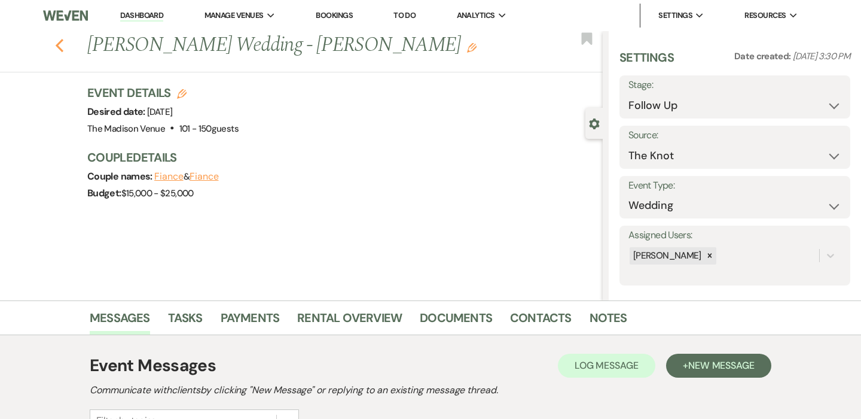
select select "9"
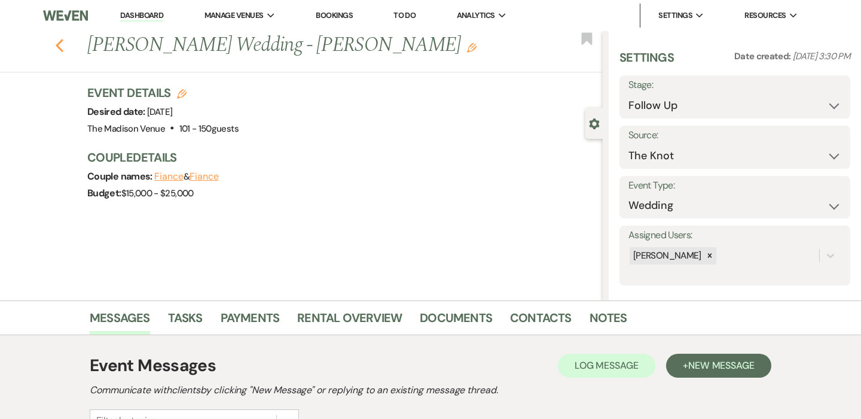
select select "9"
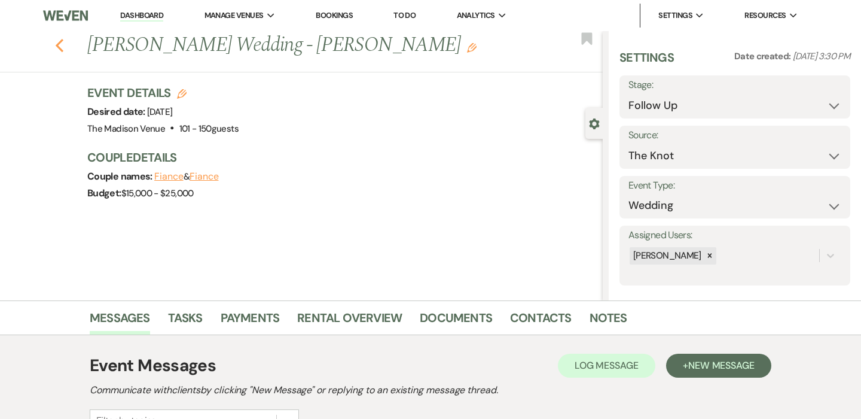
select select "9"
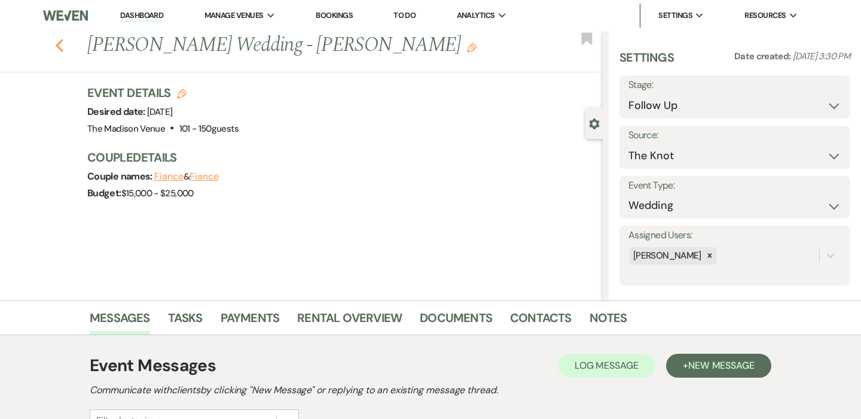
select select "9"
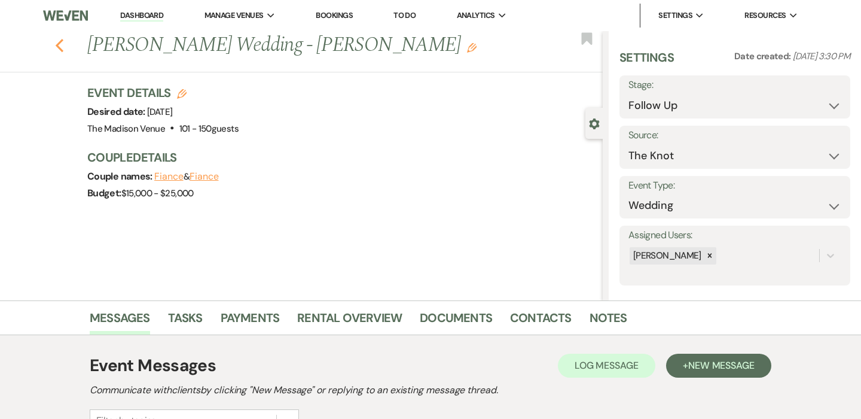
select select "9"
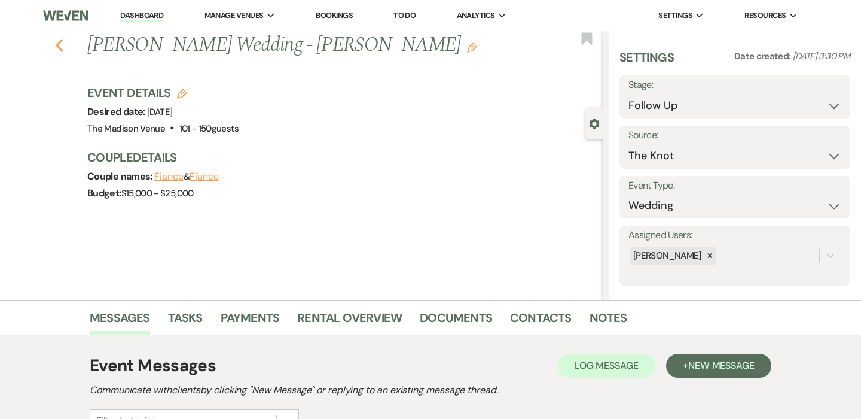
select select "9"
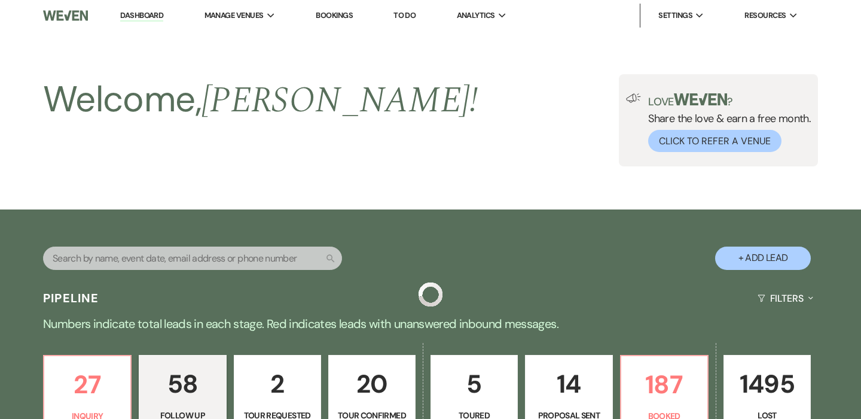
scroll to position [462, 0]
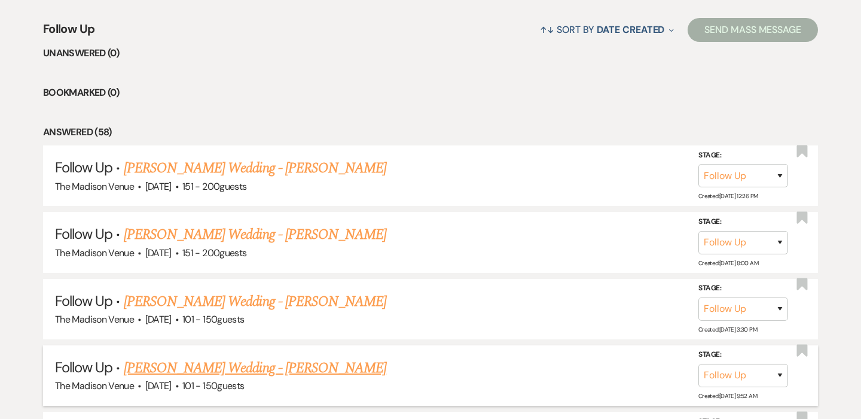
click at [265, 368] on link "[PERSON_NAME] Wedding - [PERSON_NAME]" at bounding box center [255, 368] width 263 height 22
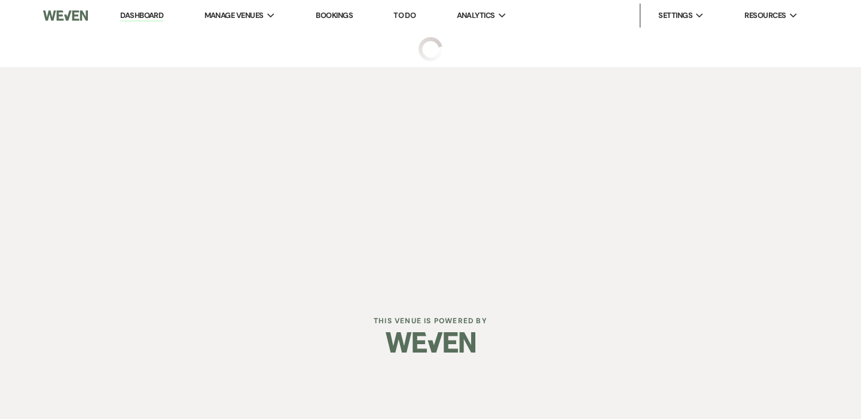
select select "9"
select select "2"
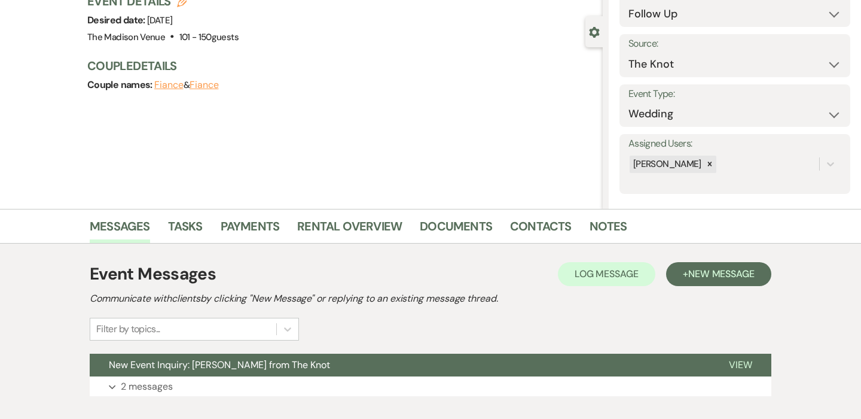
scroll to position [164, 0]
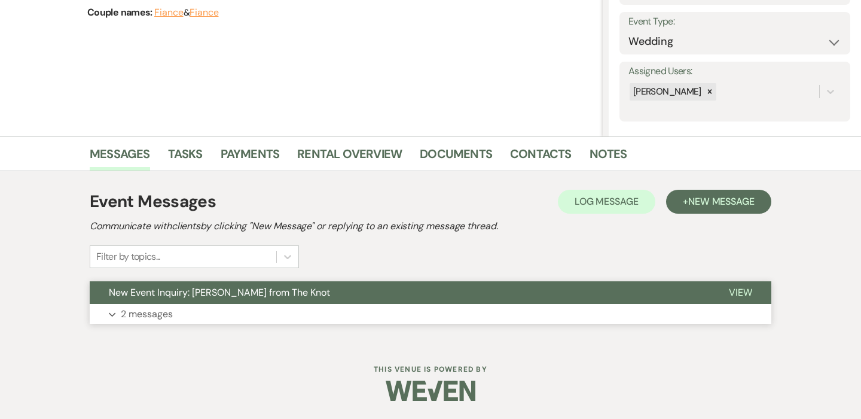
click at [330, 291] on button "New Event Inquiry: [PERSON_NAME] from The Knot" at bounding box center [400, 292] width 620 height 23
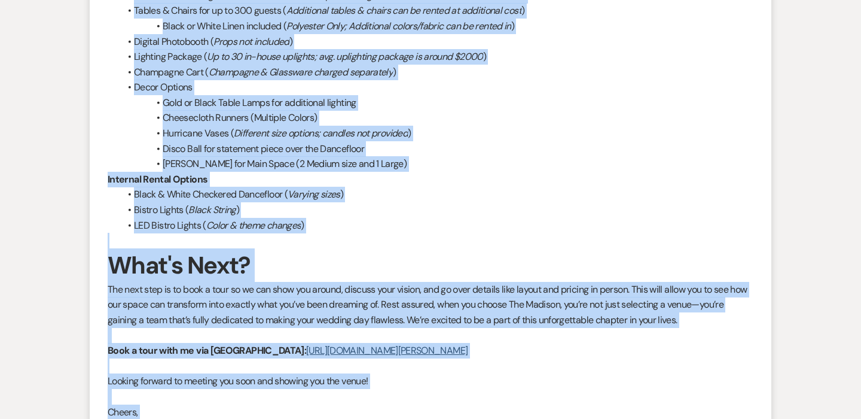
scroll to position [1735, 0]
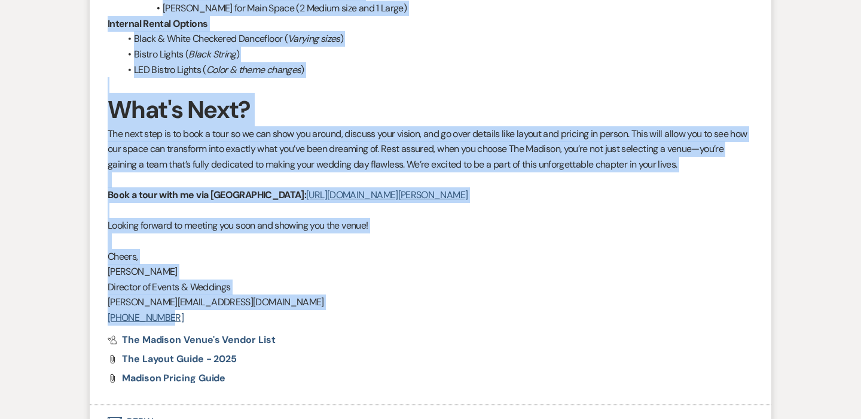
drag, startPoint x: 109, startPoint y: 168, endPoint x: 221, endPoint y: 318, distance: 187.1
copy div "Lorem Ipsumd! Sita consect adi elits Doeius!! T inci utl etd magna aliquae adm …"
click at [208, 244] on p at bounding box center [431, 241] width 646 height 16
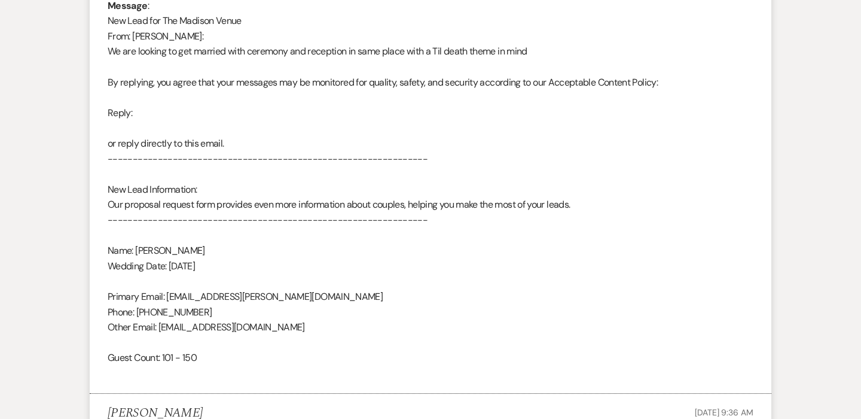
scroll to position [0, 0]
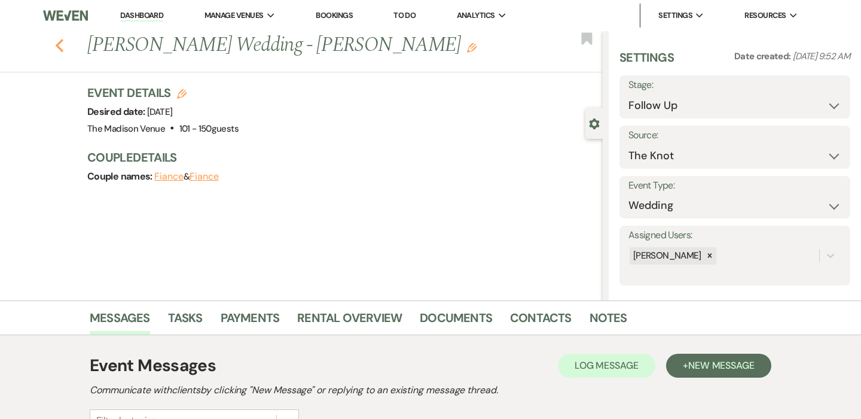
click at [62, 42] on icon "Previous" at bounding box center [59, 45] width 9 height 14
select select "9"
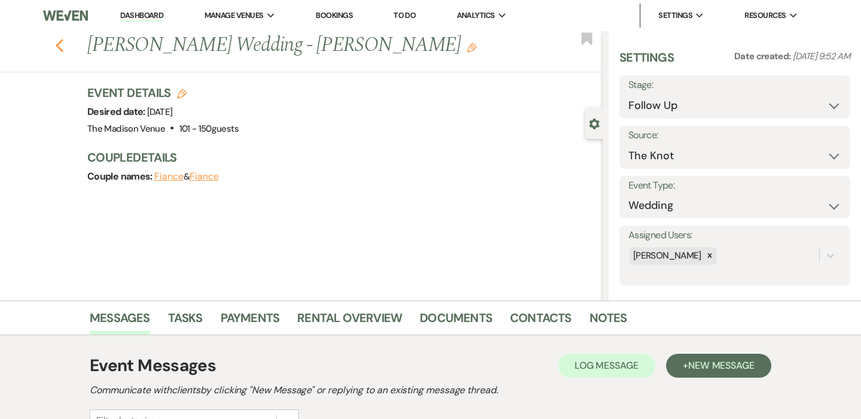
select select "9"
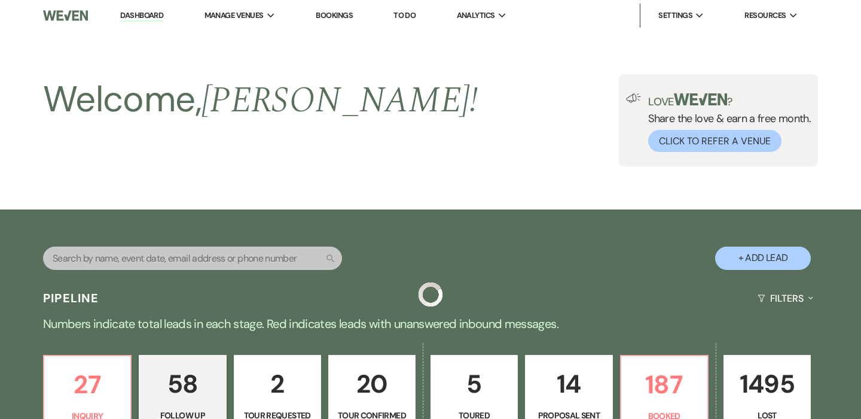
scroll to position [462, 0]
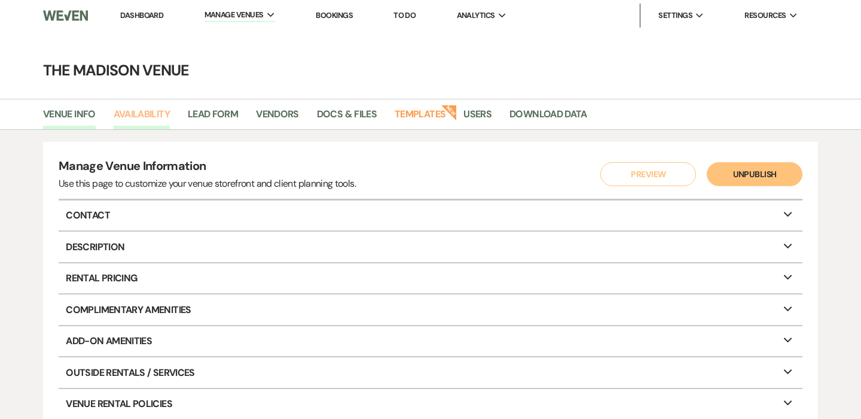
click at [169, 112] on link "Availability" at bounding box center [142, 117] width 56 height 23
select select "3"
select select "2026"
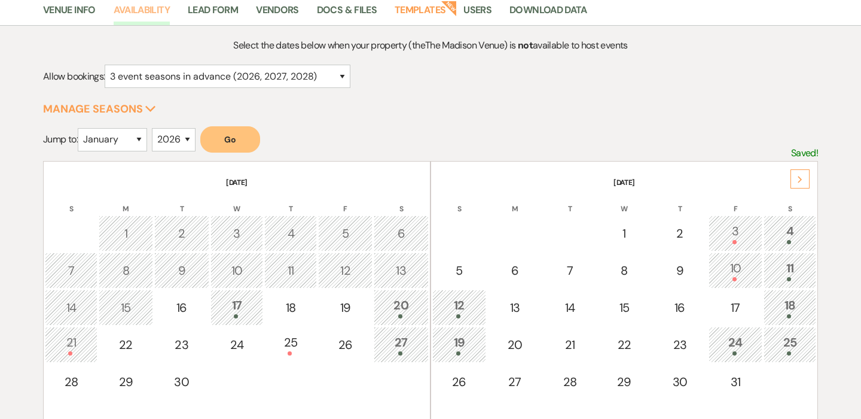
scroll to position [173, 0]
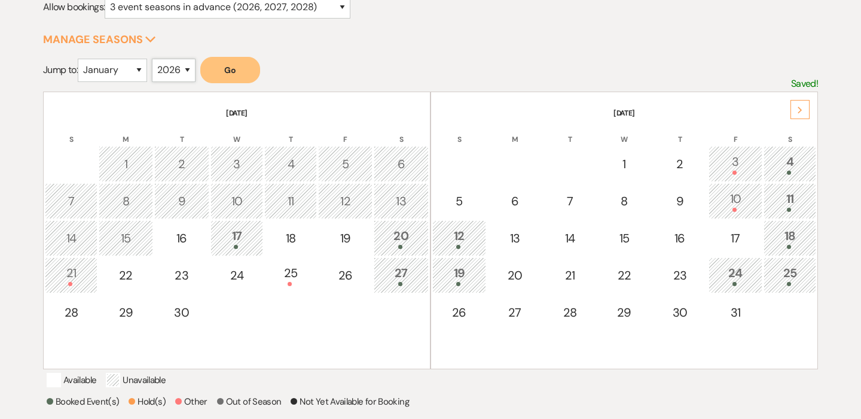
click at [161, 65] on select "2025 2026 2027 2028 2029" at bounding box center [174, 70] width 44 height 23
click at [134, 75] on select "January February March April May June July August September October November De…" at bounding box center [112, 70] width 69 height 23
select select "10"
click at [80, 59] on select "January February March April May June July August September October November De…" at bounding box center [112, 70] width 69 height 23
click at [224, 72] on button "Go" at bounding box center [230, 70] width 60 height 26
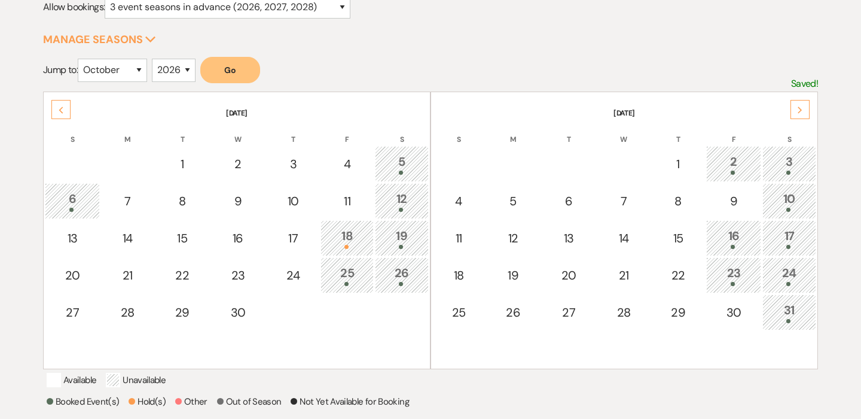
click at [775, 306] on div "31" at bounding box center [789, 312] width 41 height 22
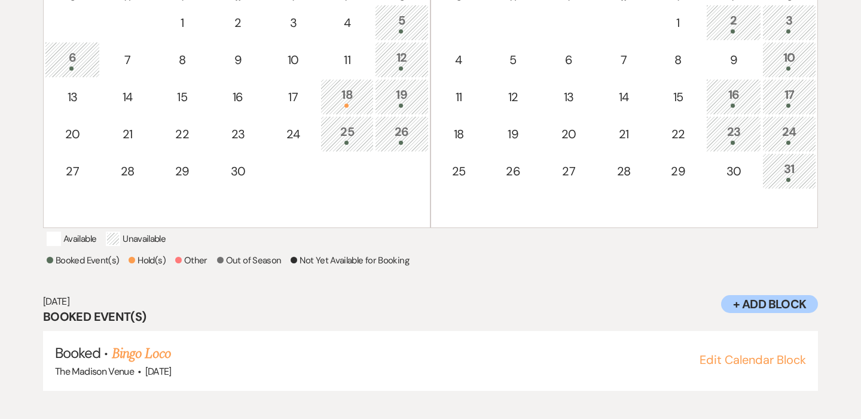
scroll to position [325, 0]
